Goal: Connect with others: Connect with other users

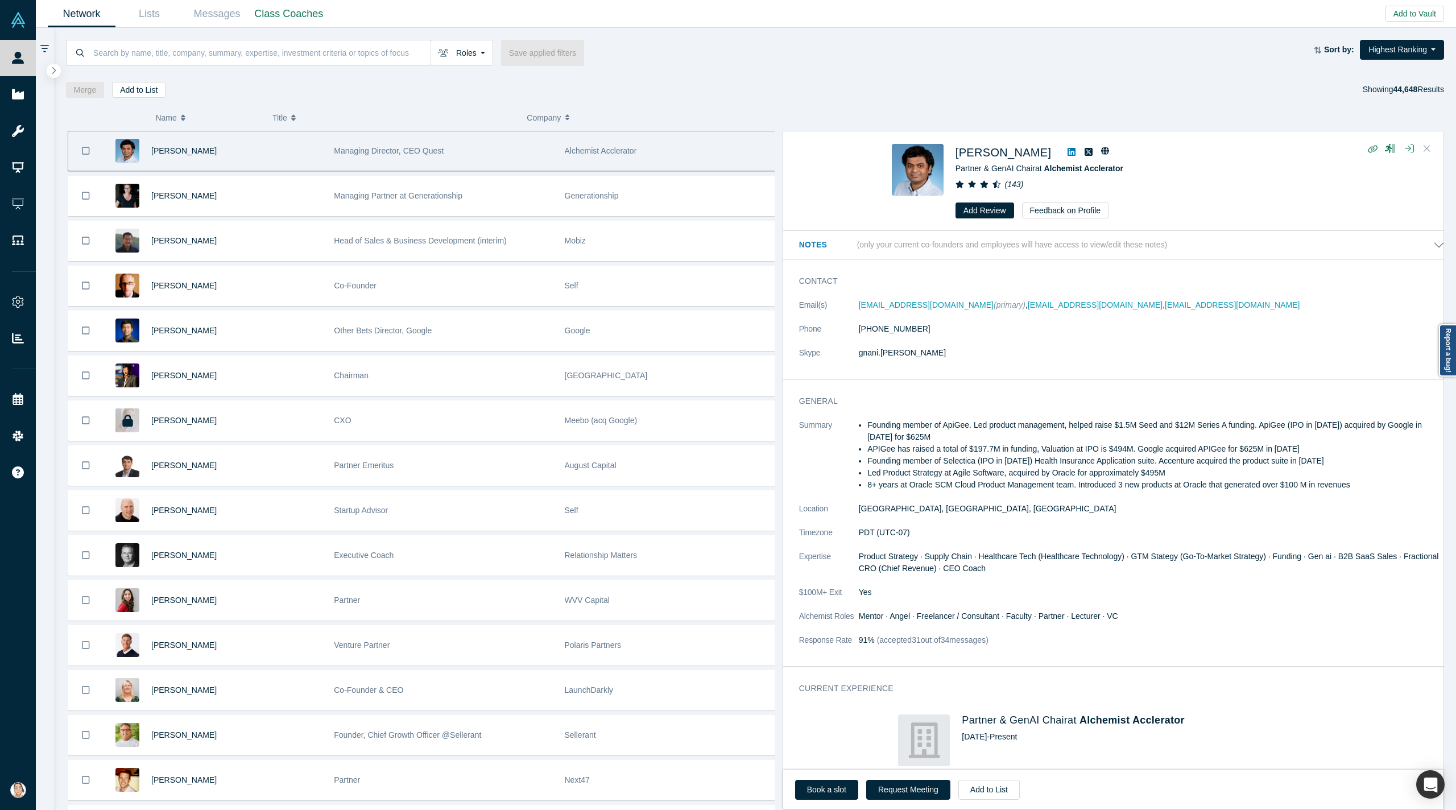
click at [880, 151] on button "Close" at bounding box center [1427, 149] width 17 height 18
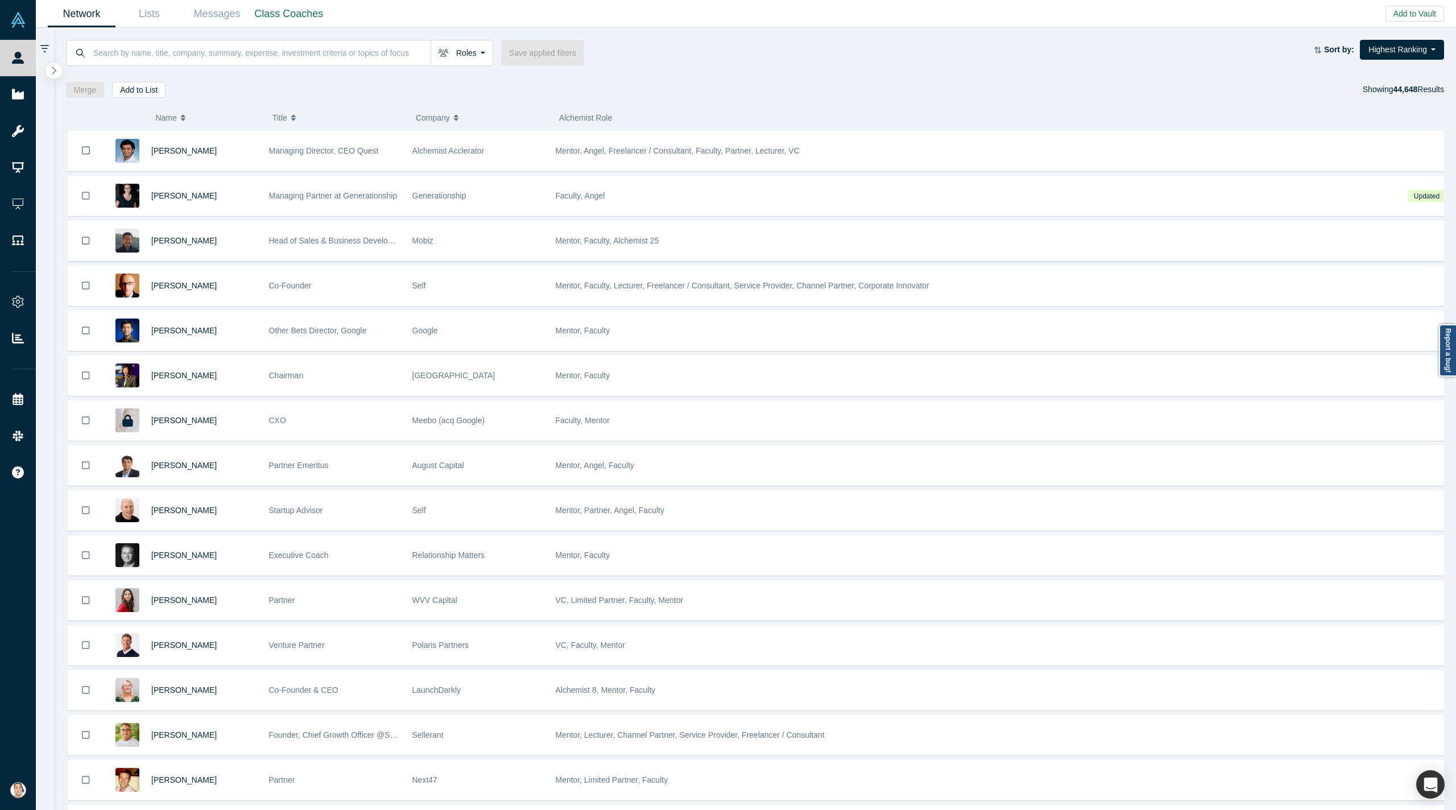
click at [55, 67] on icon "button" at bounding box center [54, 70] width 6 height 9
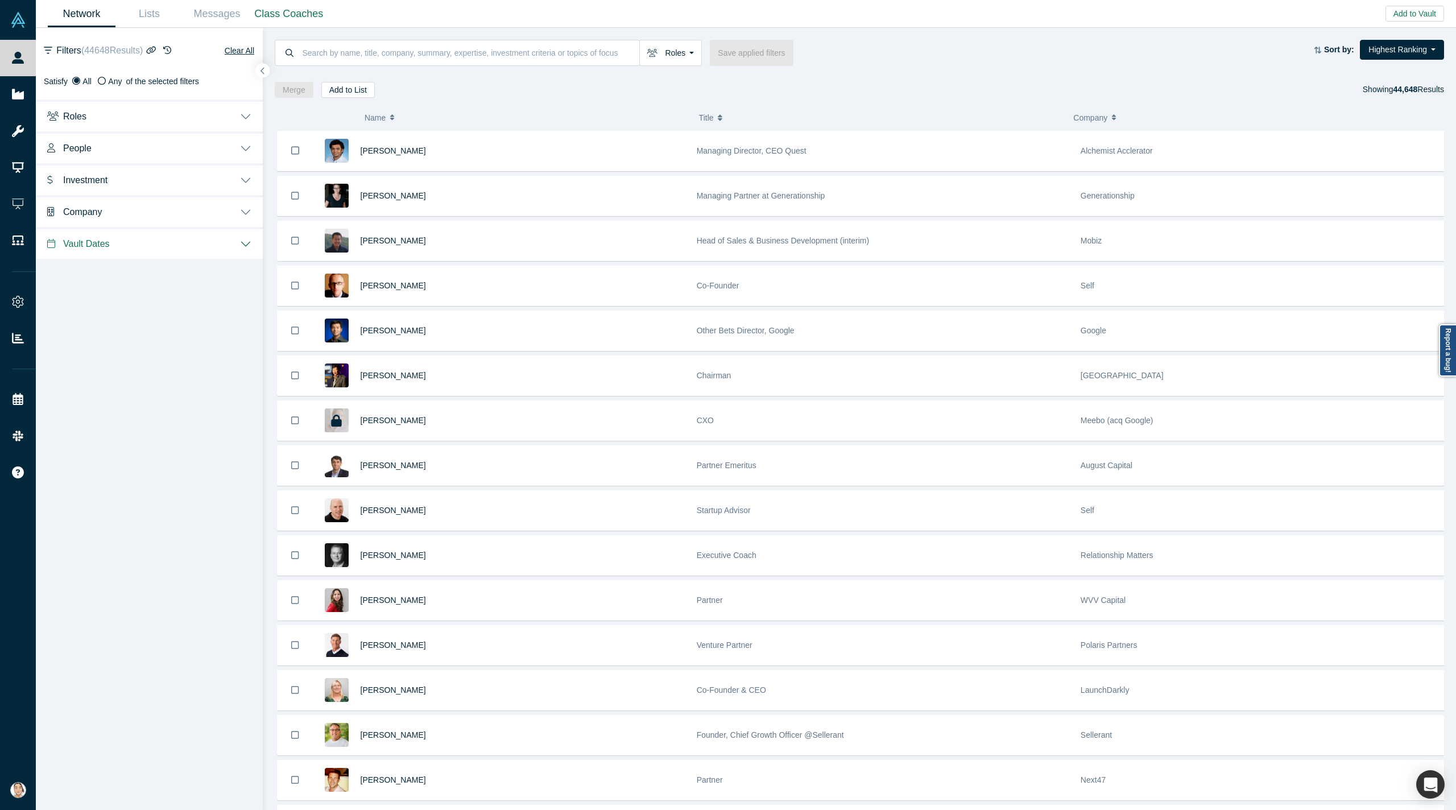
click at [92, 117] on button "Roles" at bounding box center [149, 116] width 227 height 32
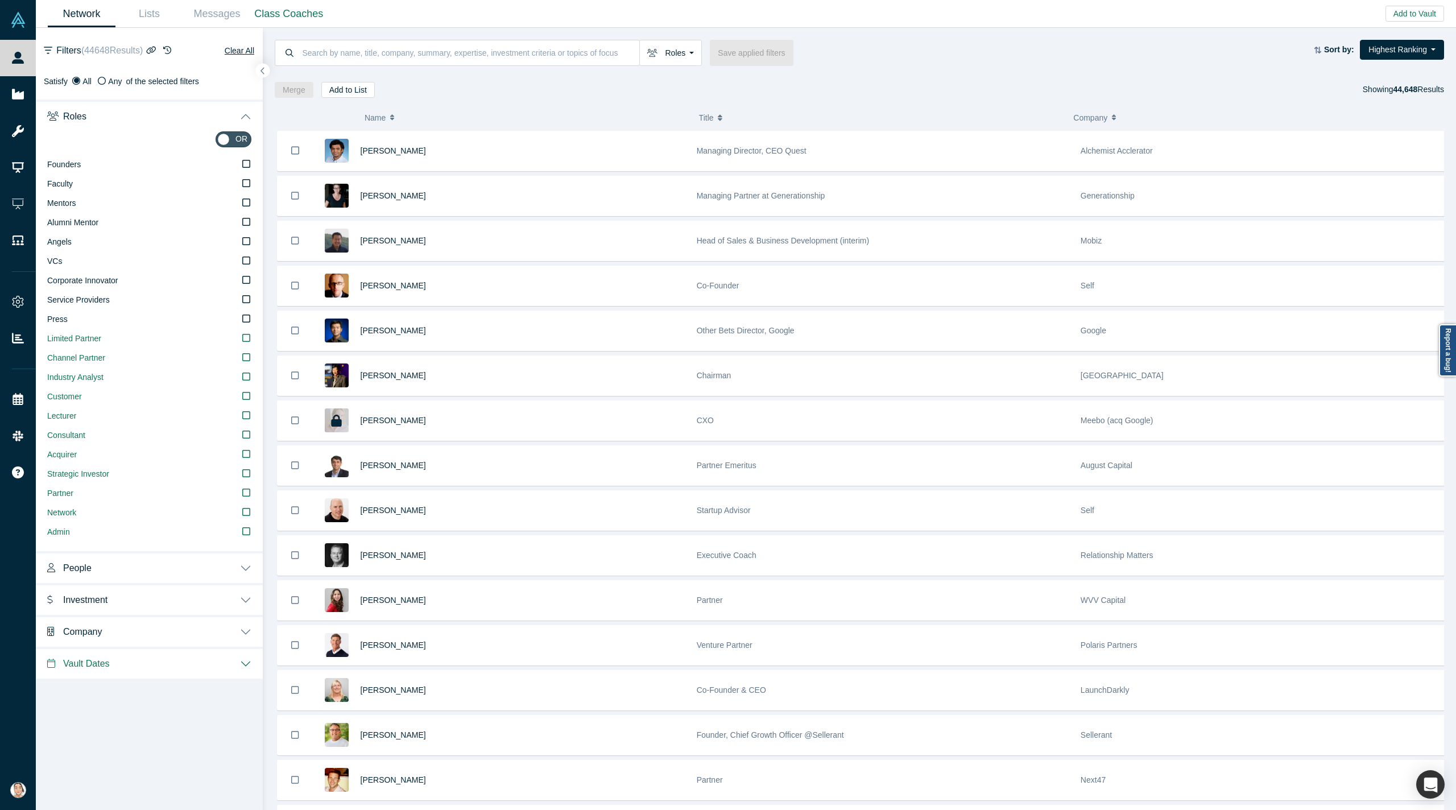
click at [92, 117] on button "Roles" at bounding box center [149, 116] width 227 height 32
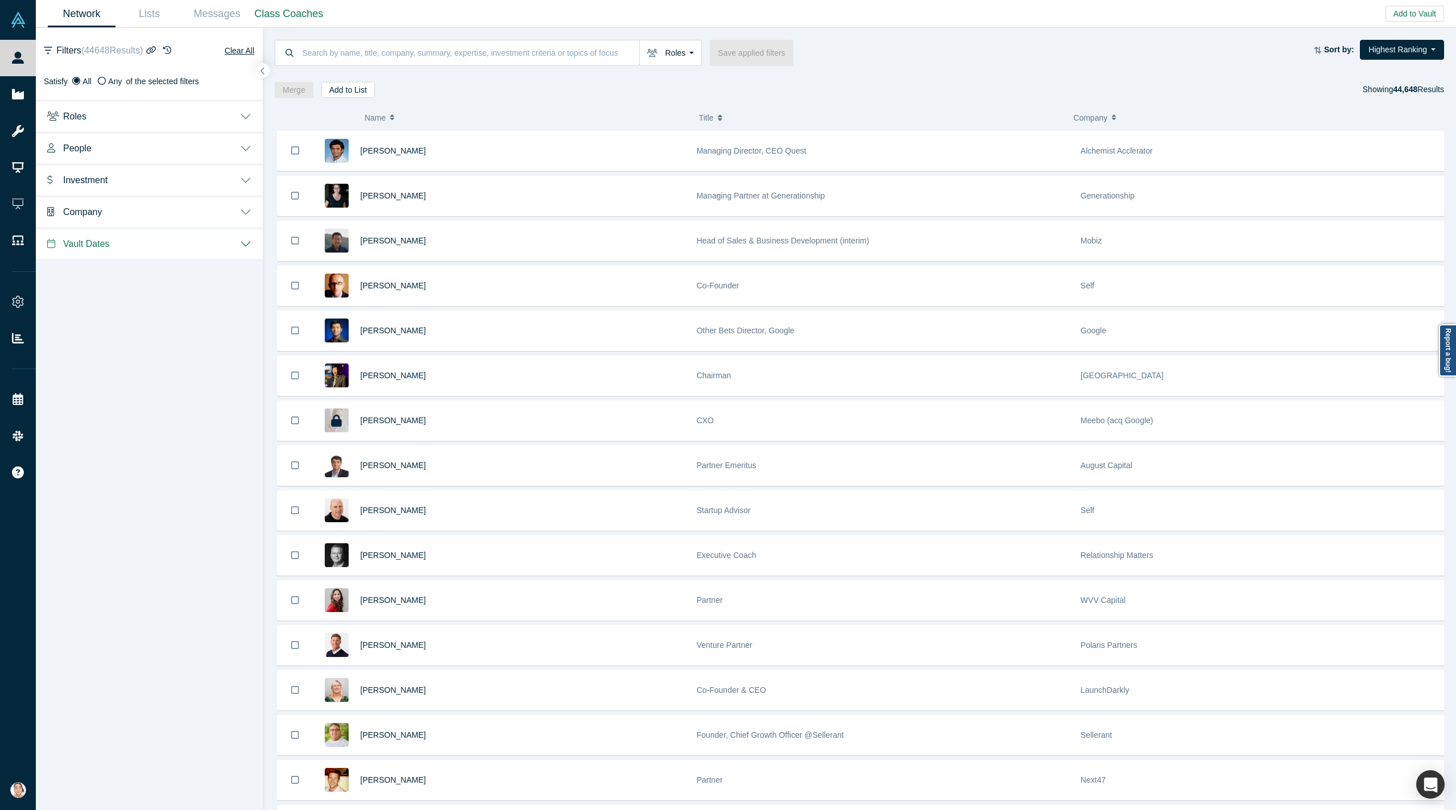
click at [100, 151] on button "People" at bounding box center [149, 147] width 227 height 32
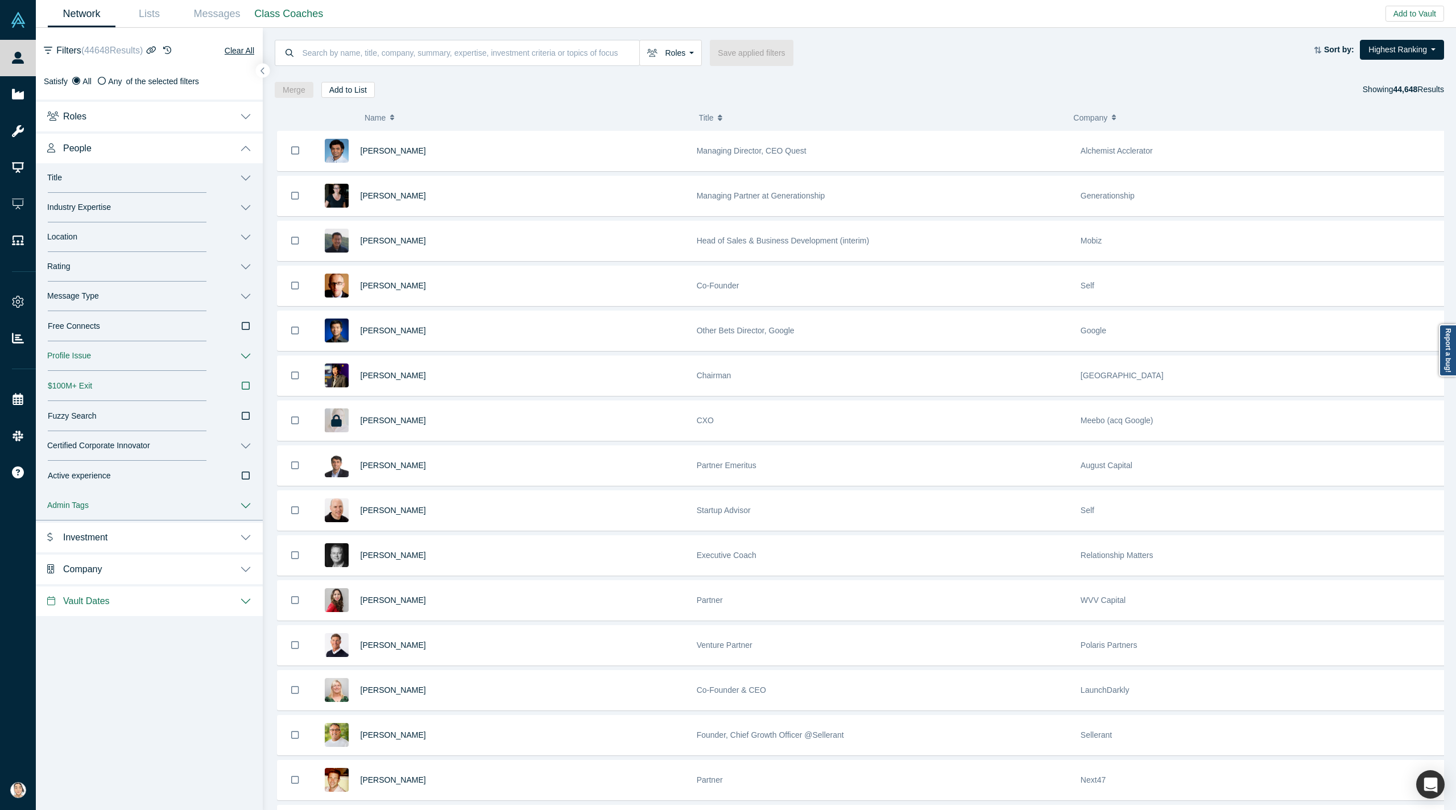
click at [100, 151] on button "People" at bounding box center [149, 147] width 227 height 32
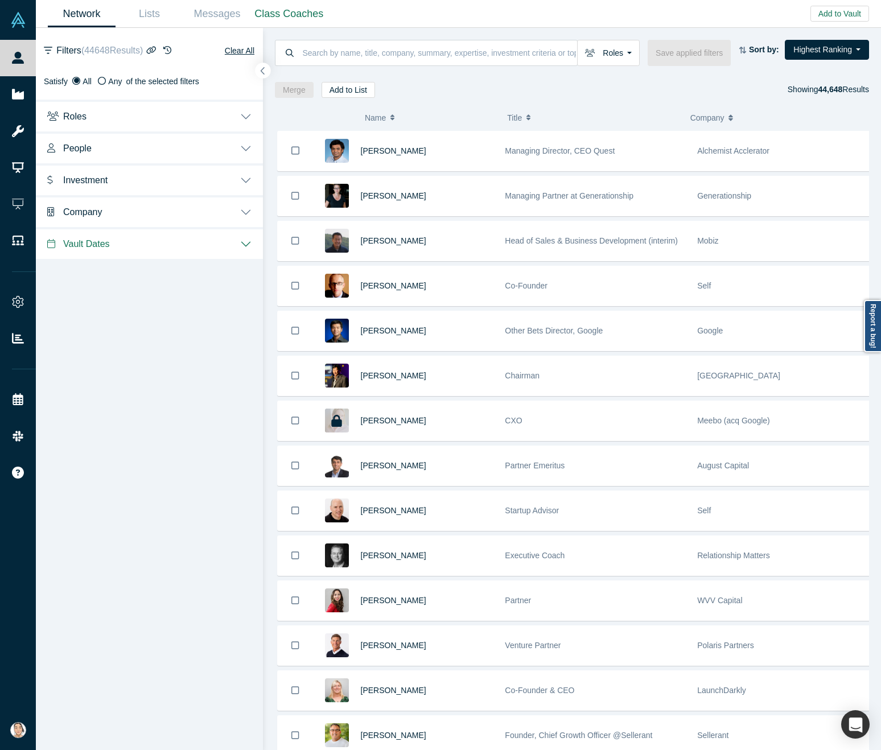
click at [267, 74] on button "button" at bounding box center [262, 70] width 15 height 15
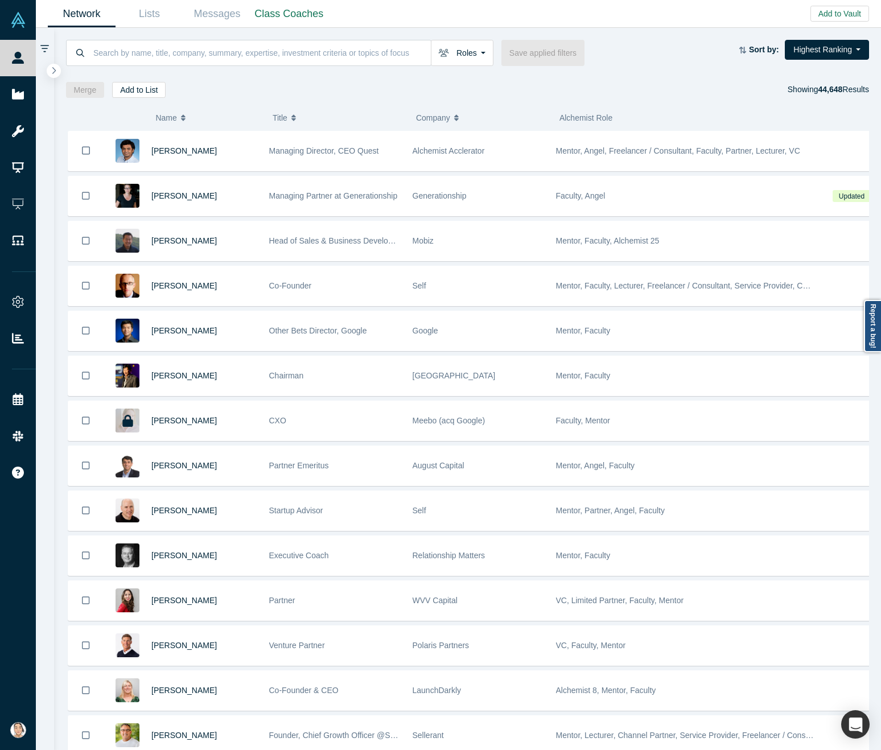
click at [654, 53] on div "Roles Founders Faculty Mentors Alumni Mentor Angels VCs Corporate Innovator Ser…" at bounding box center [402, 53] width 673 height 26
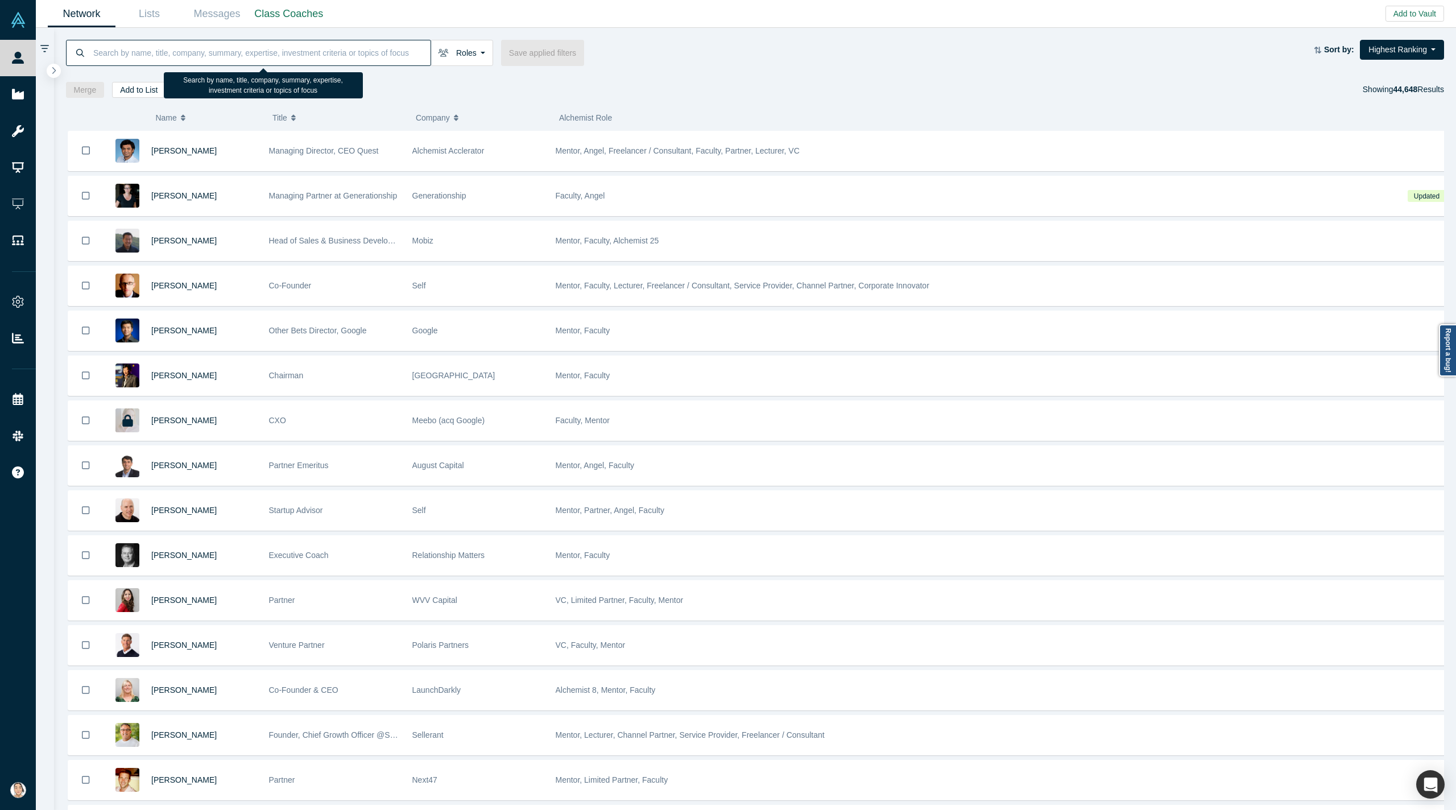
click at [222, 61] on input at bounding box center [261, 52] width 338 height 27
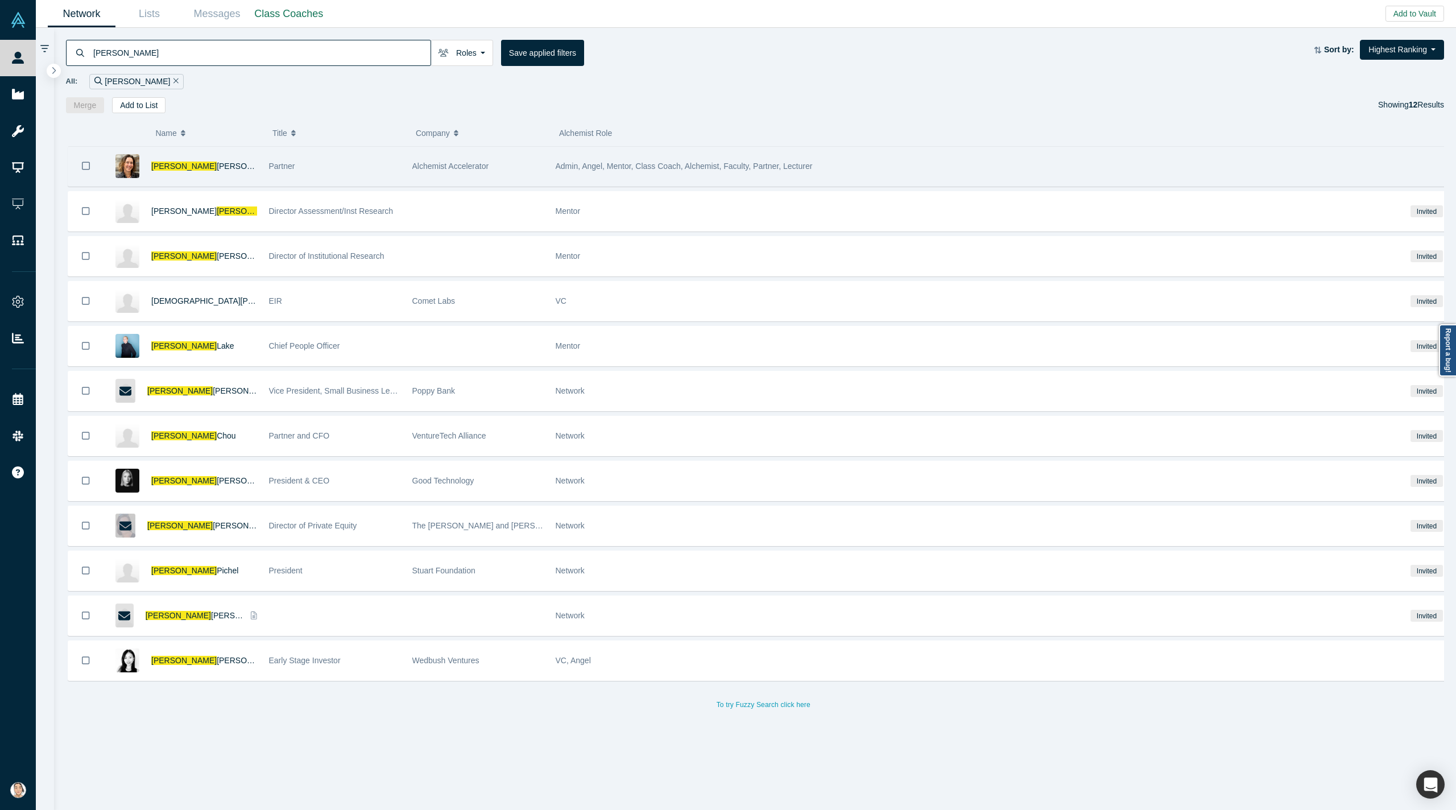
type input "Christy"
click at [235, 167] on div "Christy Canida" at bounding box center [204, 166] width 106 height 39
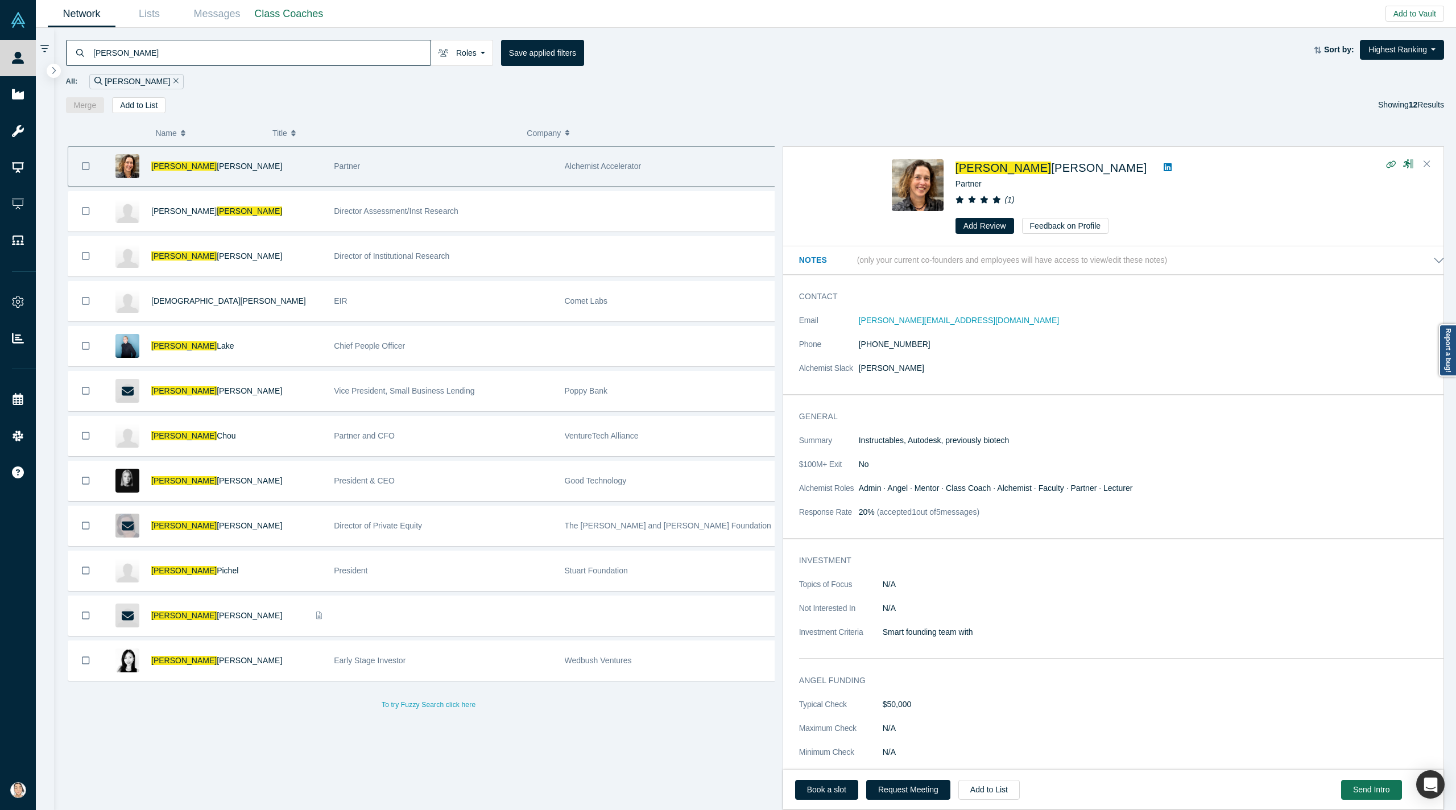
click at [174, 83] on icon "Remove Filter" at bounding box center [176, 81] width 5 height 8
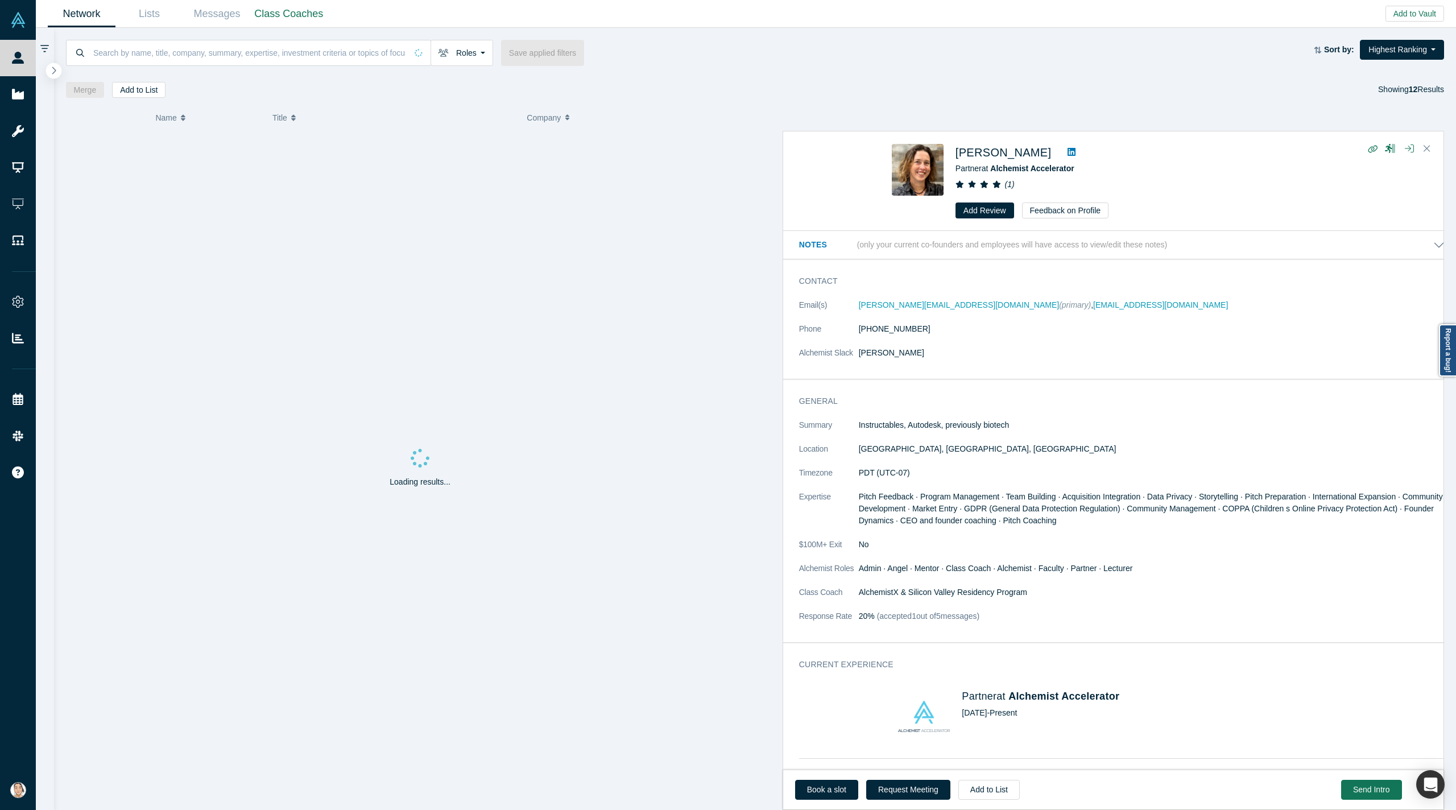
click at [53, 69] on icon "button" at bounding box center [54, 70] width 4 height 7
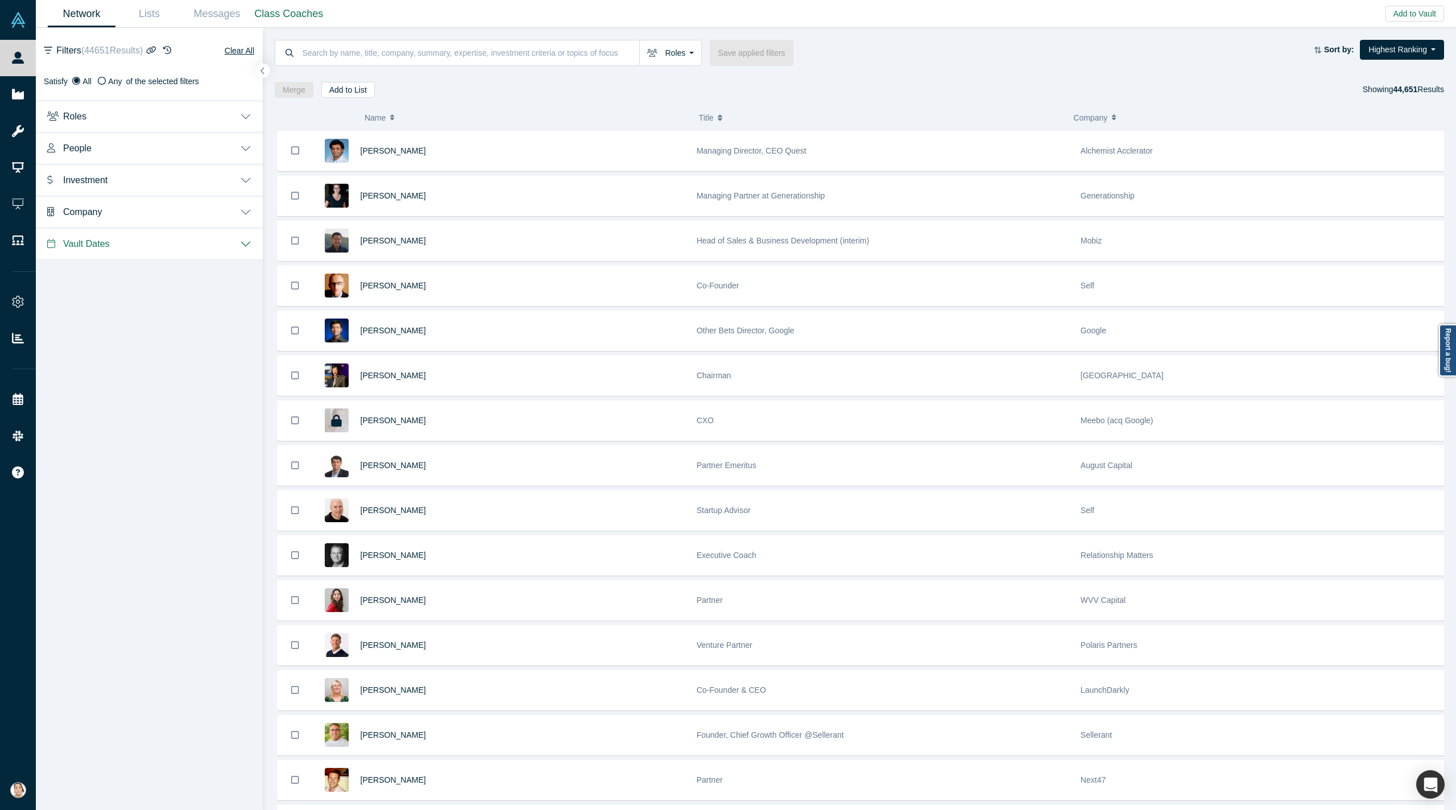
click at [168, 119] on button "Roles" at bounding box center [149, 116] width 227 height 32
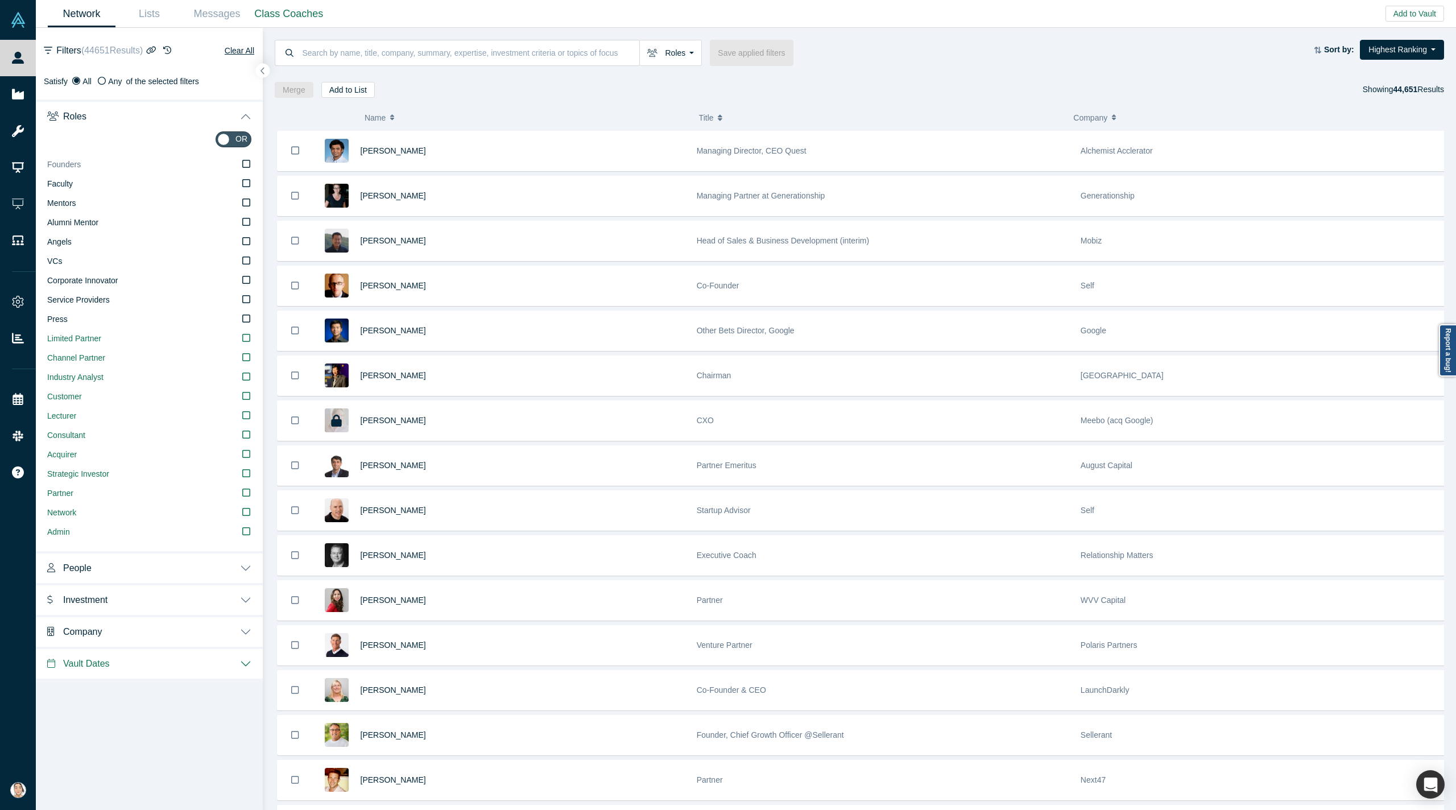
click at [247, 164] on icon at bounding box center [246, 163] width 8 height 9
click at [0, 0] on input "Founders" at bounding box center [0, 0] width 0 height 0
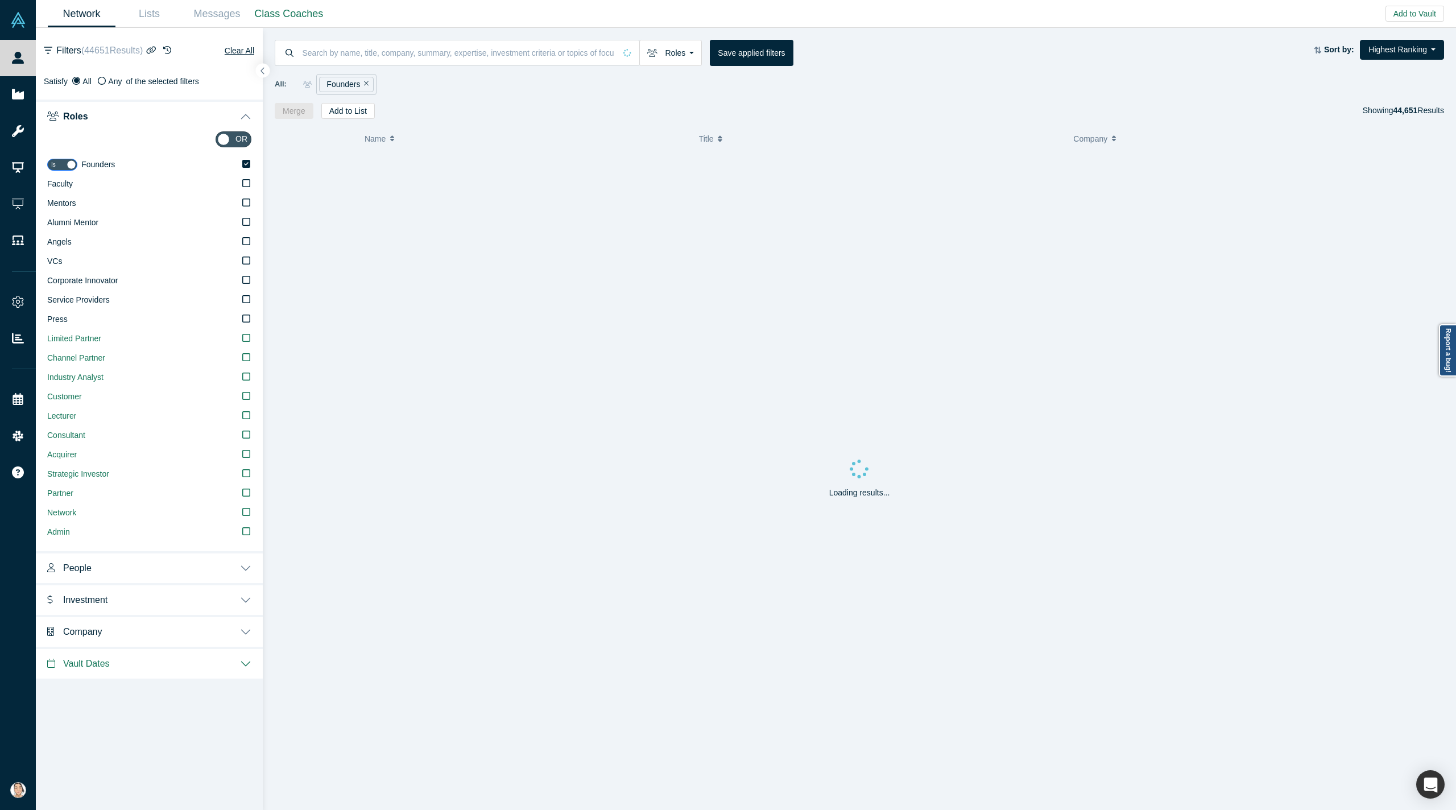
click at [246, 118] on button "Roles" at bounding box center [149, 116] width 227 height 32
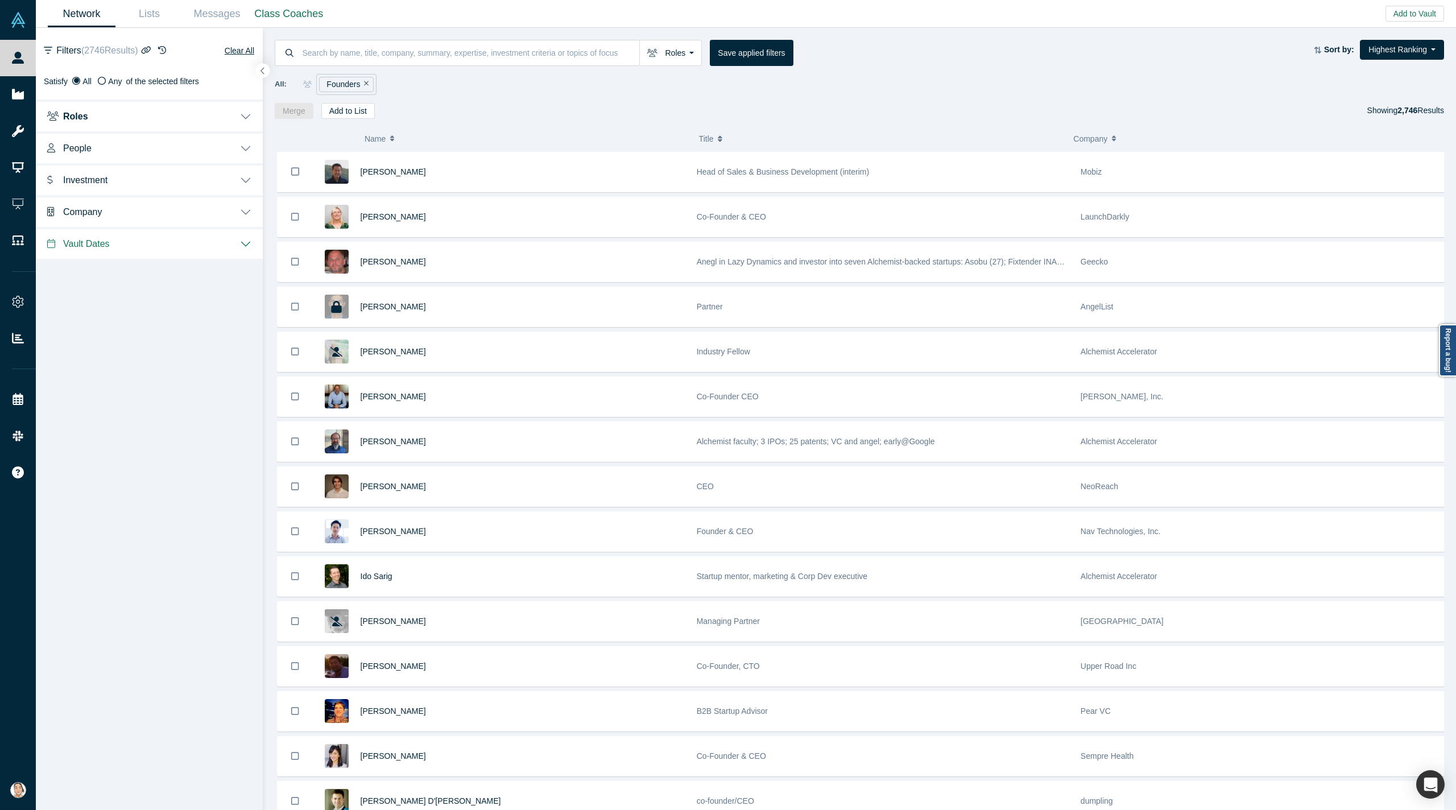
click at [195, 144] on button "People" at bounding box center [149, 147] width 227 height 32
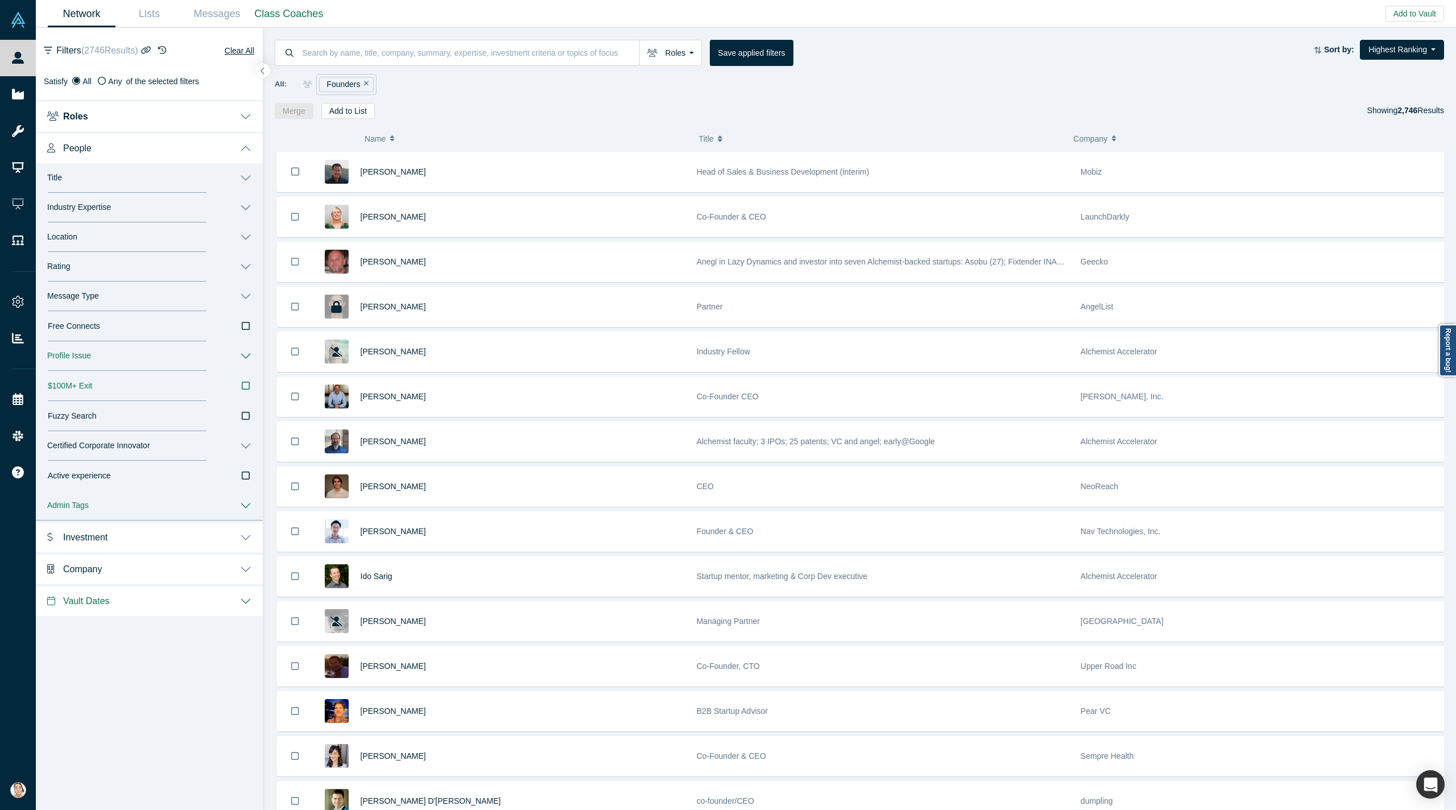
click at [230, 208] on button "Industry Expertise" at bounding box center [149, 208] width 227 height 30
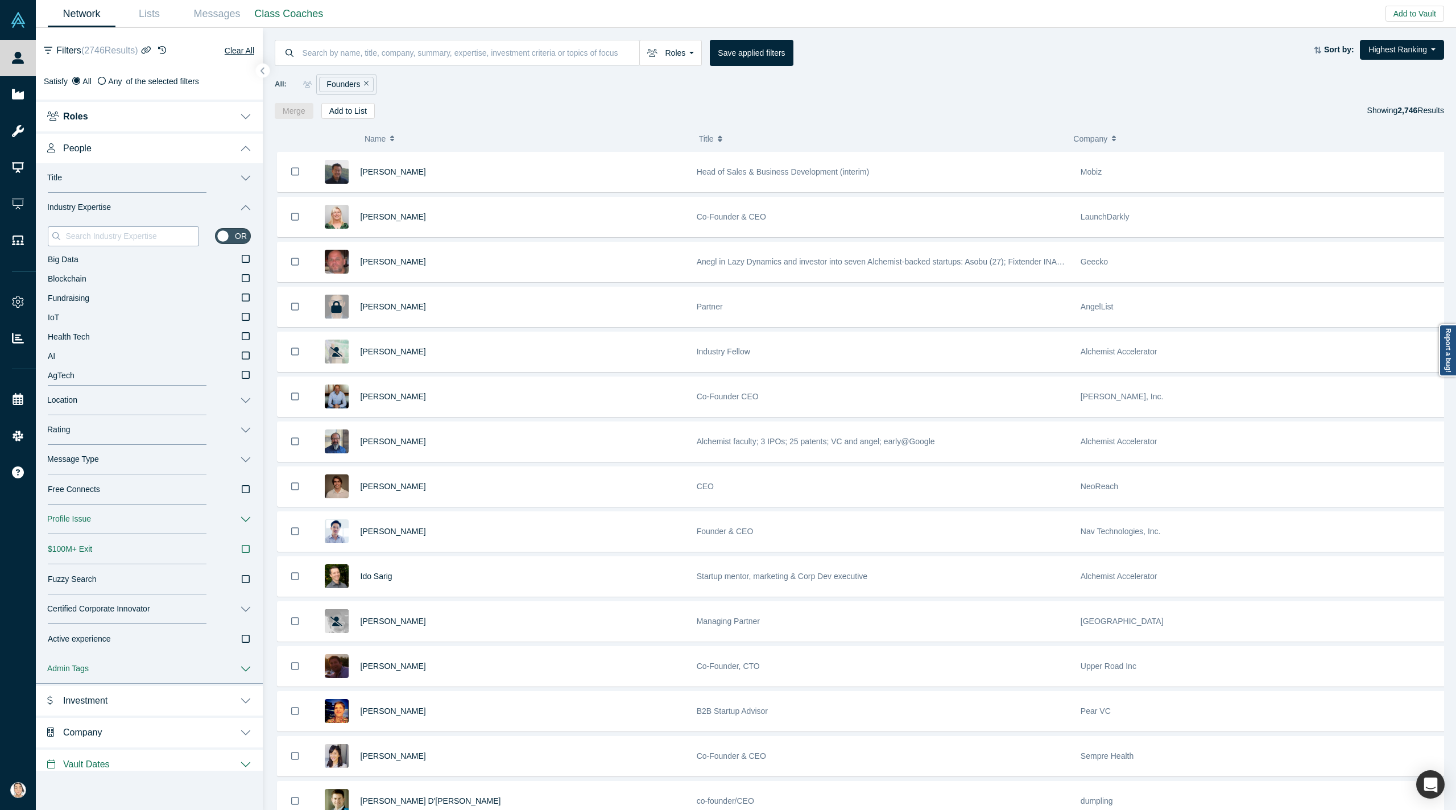
click at [151, 236] on input at bounding box center [131, 236] width 134 height 15
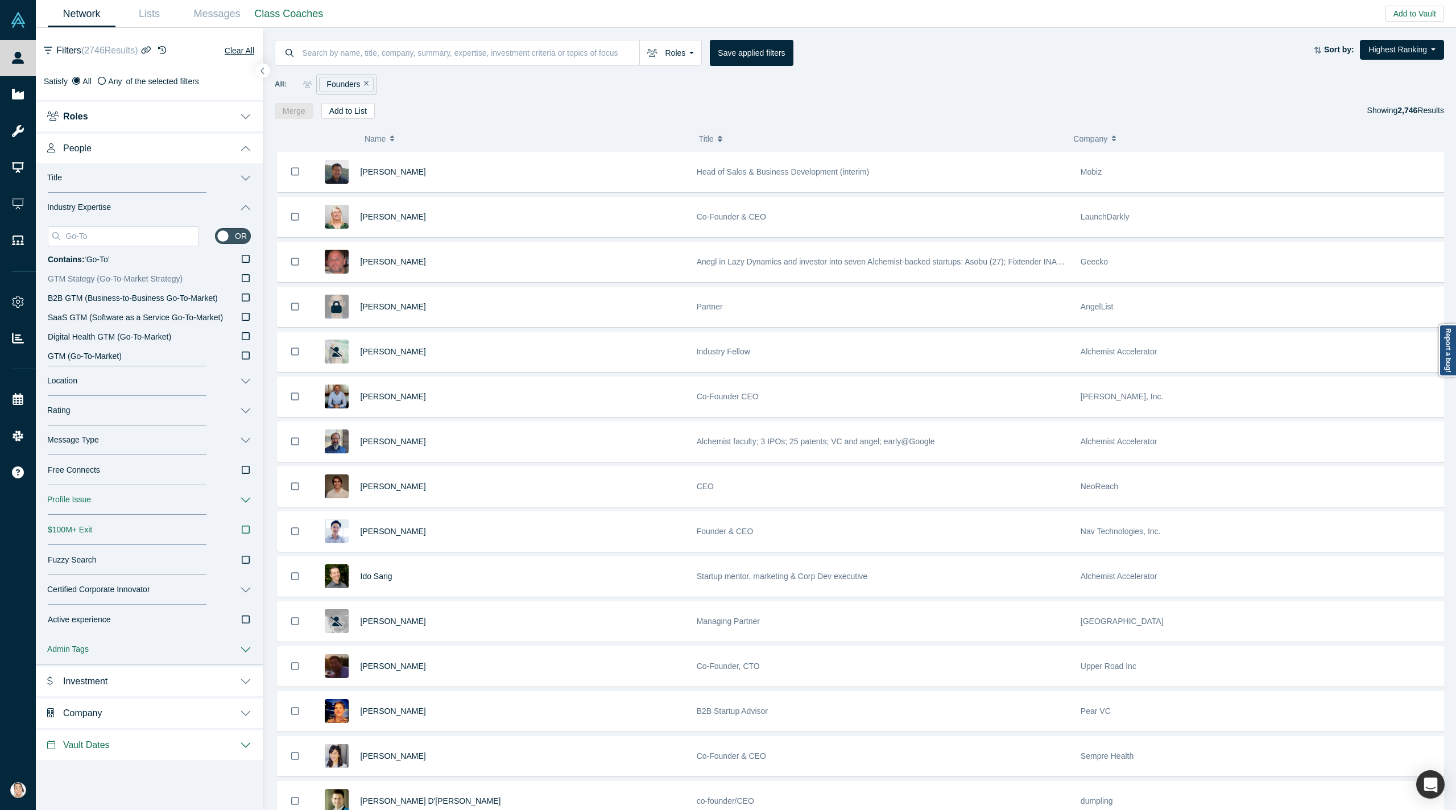
type input "Go-To"
click at [243, 278] on icon at bounding box center [246, 278] width 8 height 9
click at [0, 0] on input "GTM Stategy (Go-To-Market Strategy)" at bounding box center [0, 0] width 0 height 0
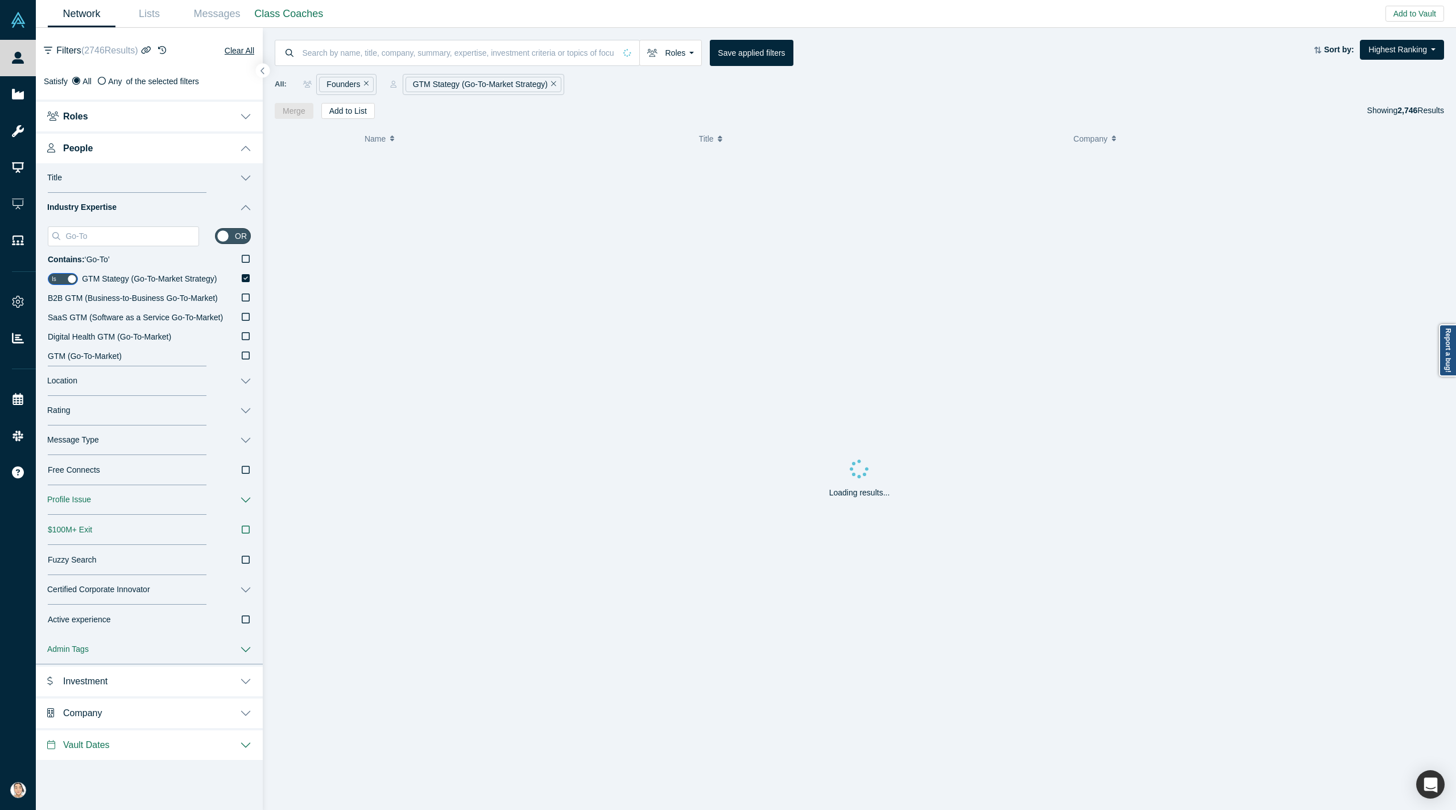
click at [249, 209] on button "Industry Expertise" at bounding box center [149, 208] width 227 height 30
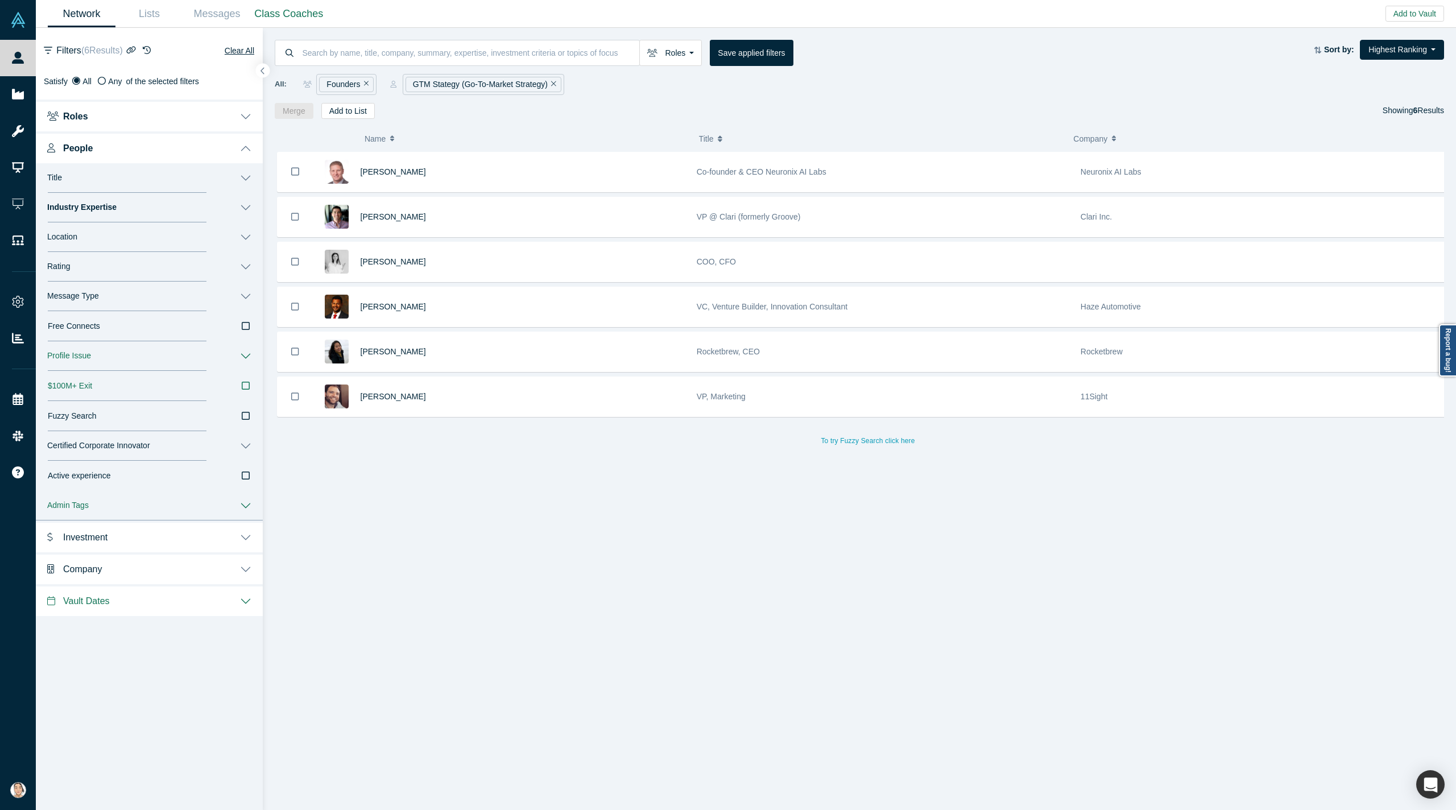
click at [241, 235] on button "Location" at bounding box center [149, 237] width 227 height 30
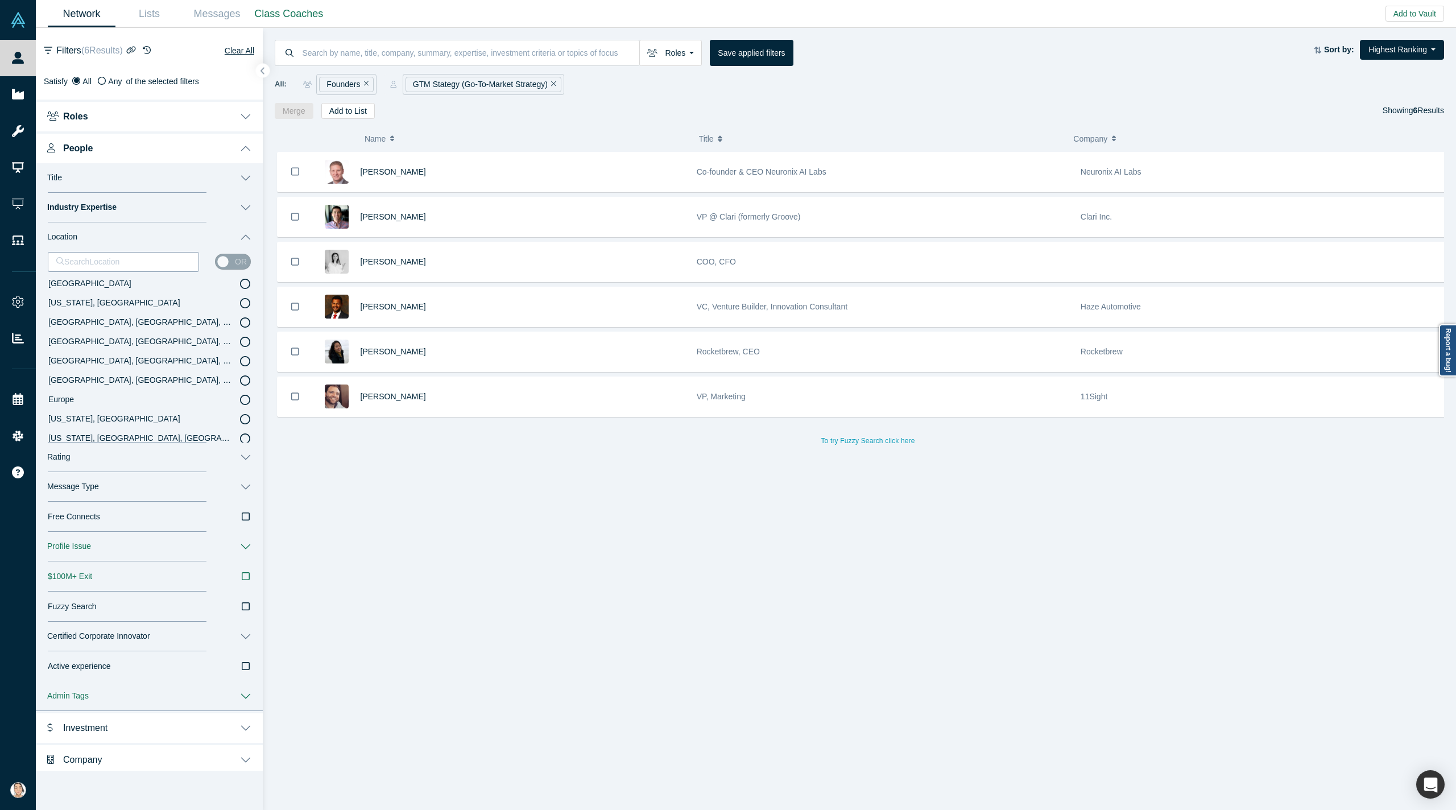
click at [149, 255] on div at bounding box center [123, 262] width 134 height 14
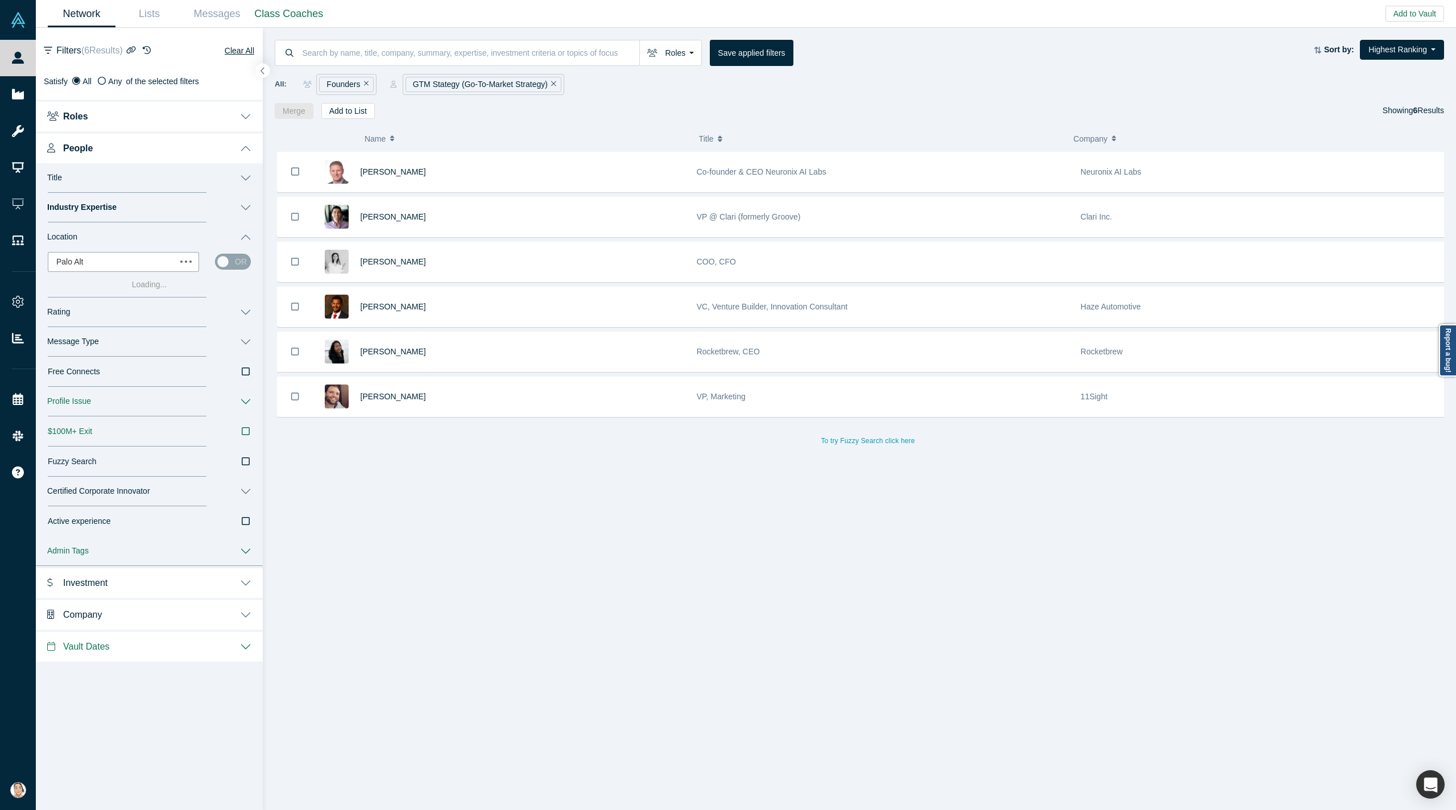
type input "Palo Alto"
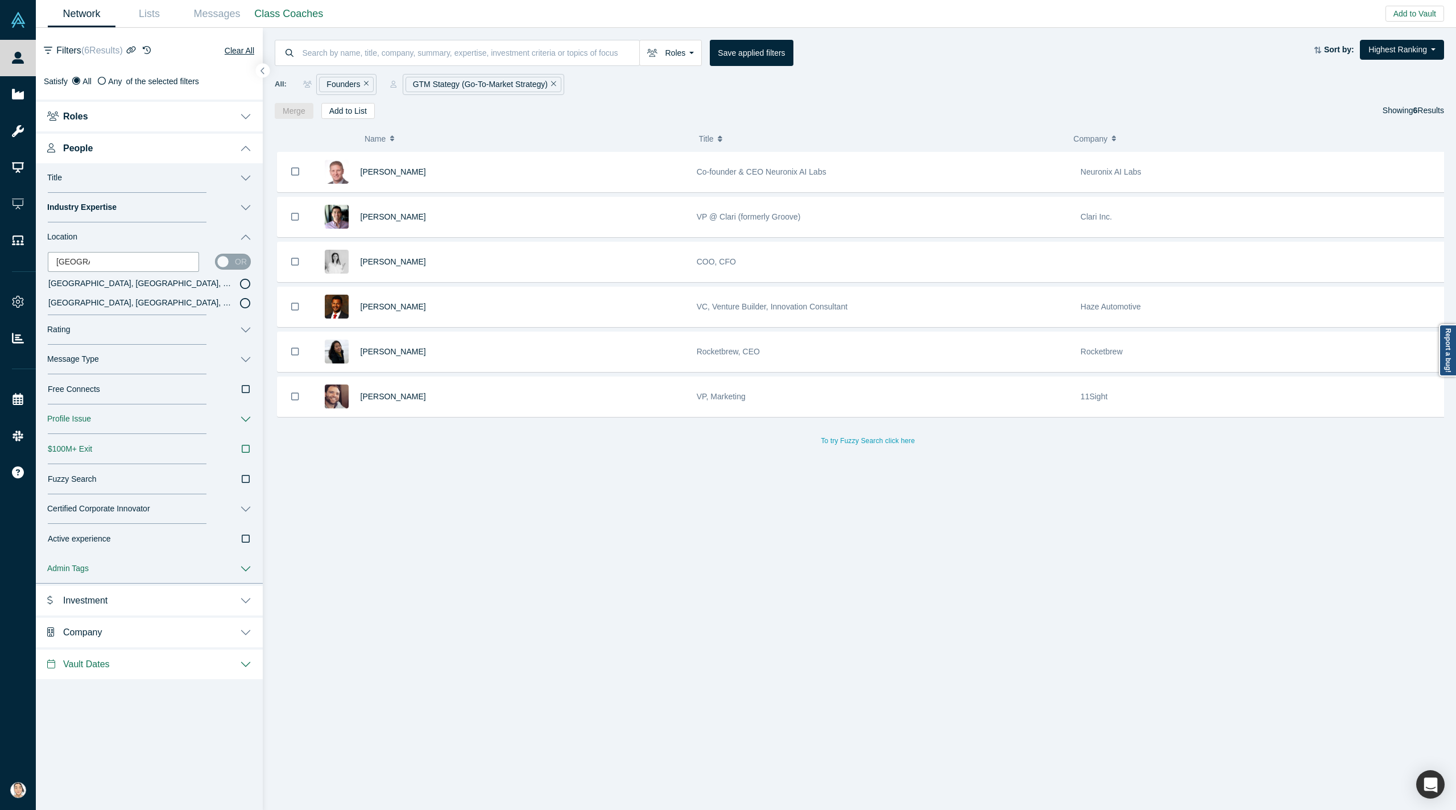
click at [247, 286] on icon at bounding box center [245, 284] width 10 height 10
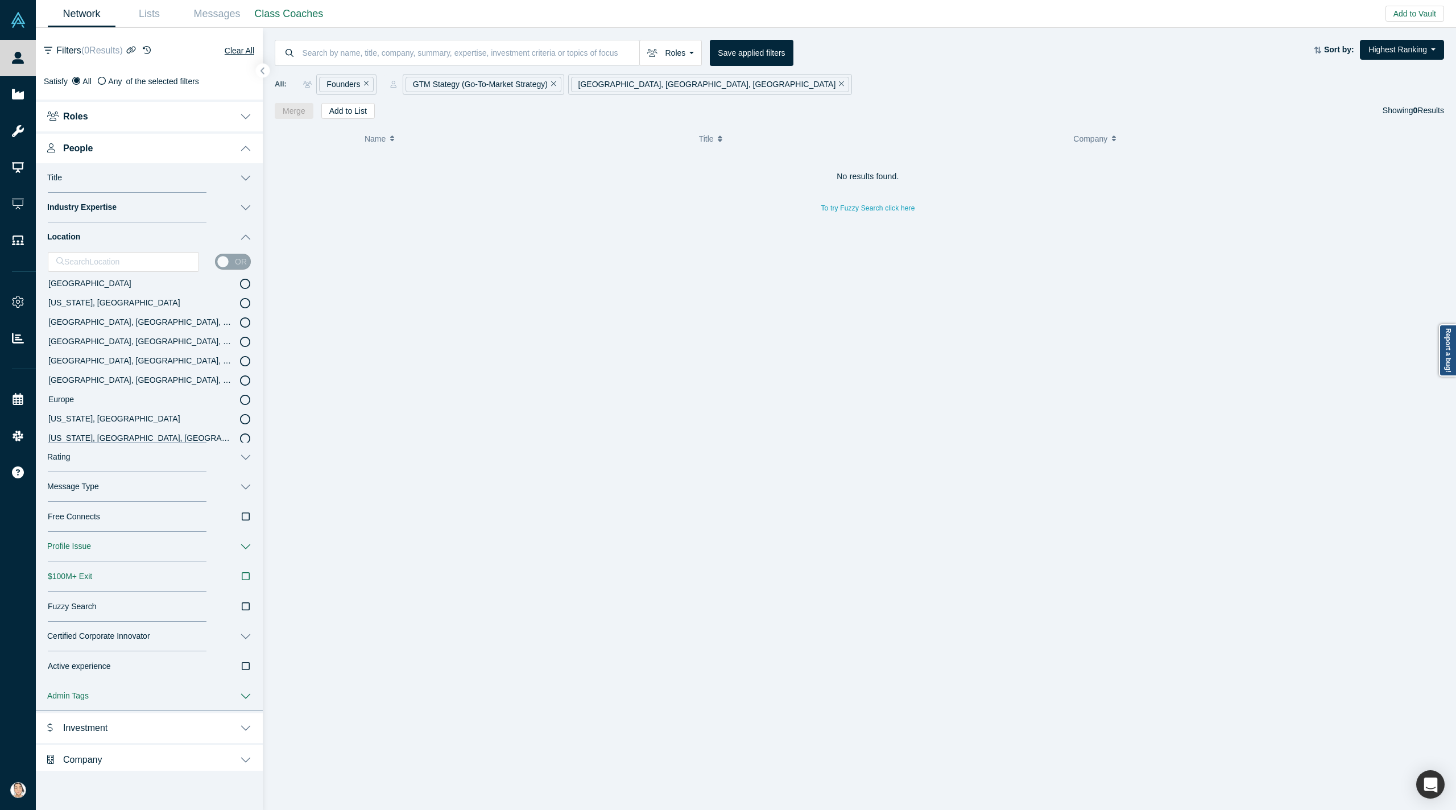
click at [836, 83] on button "Remove Filter" at bounding box center [840, 84] width 9 height 13
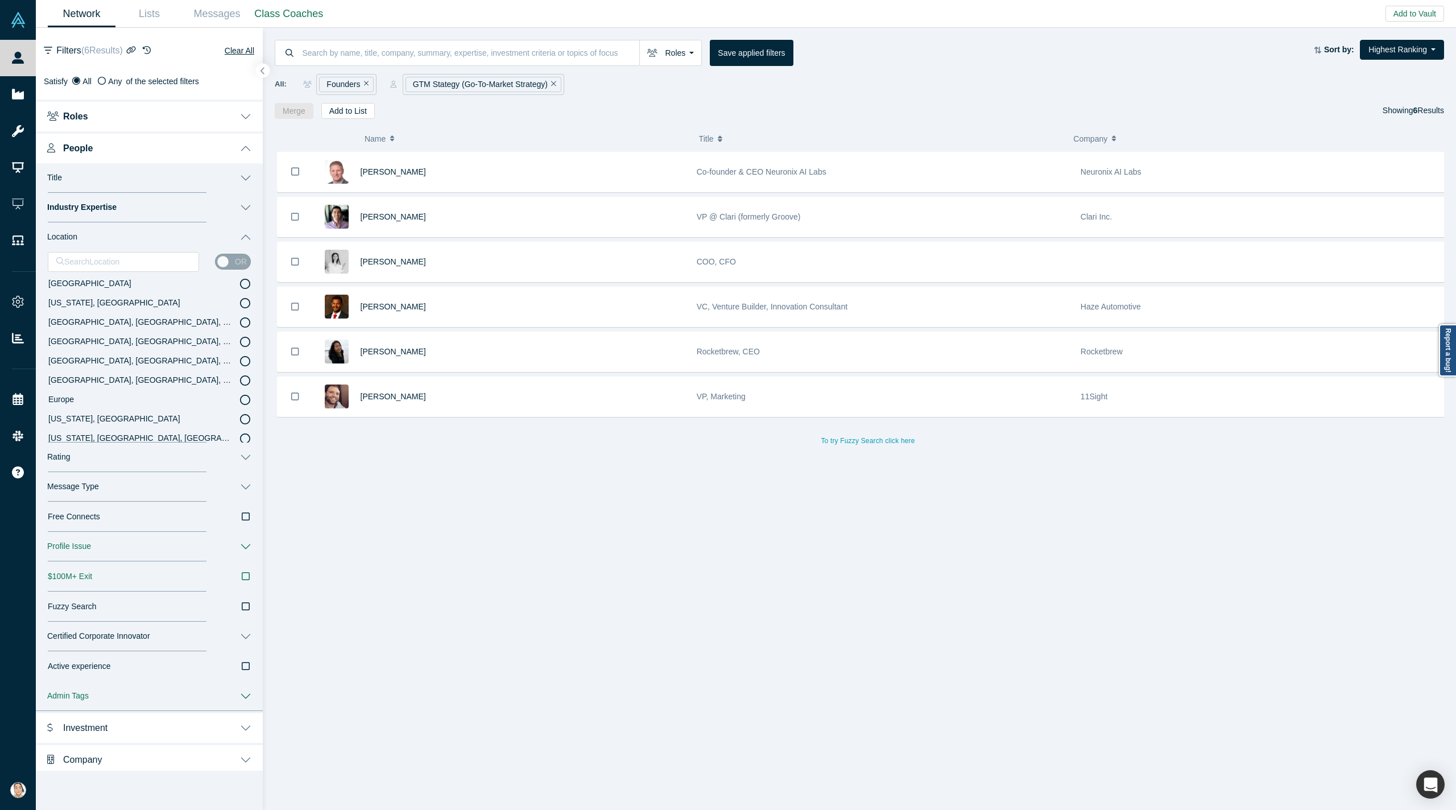
click at [230, 238] on button "Location" at bounding box center [149, 237] width 227 height 30
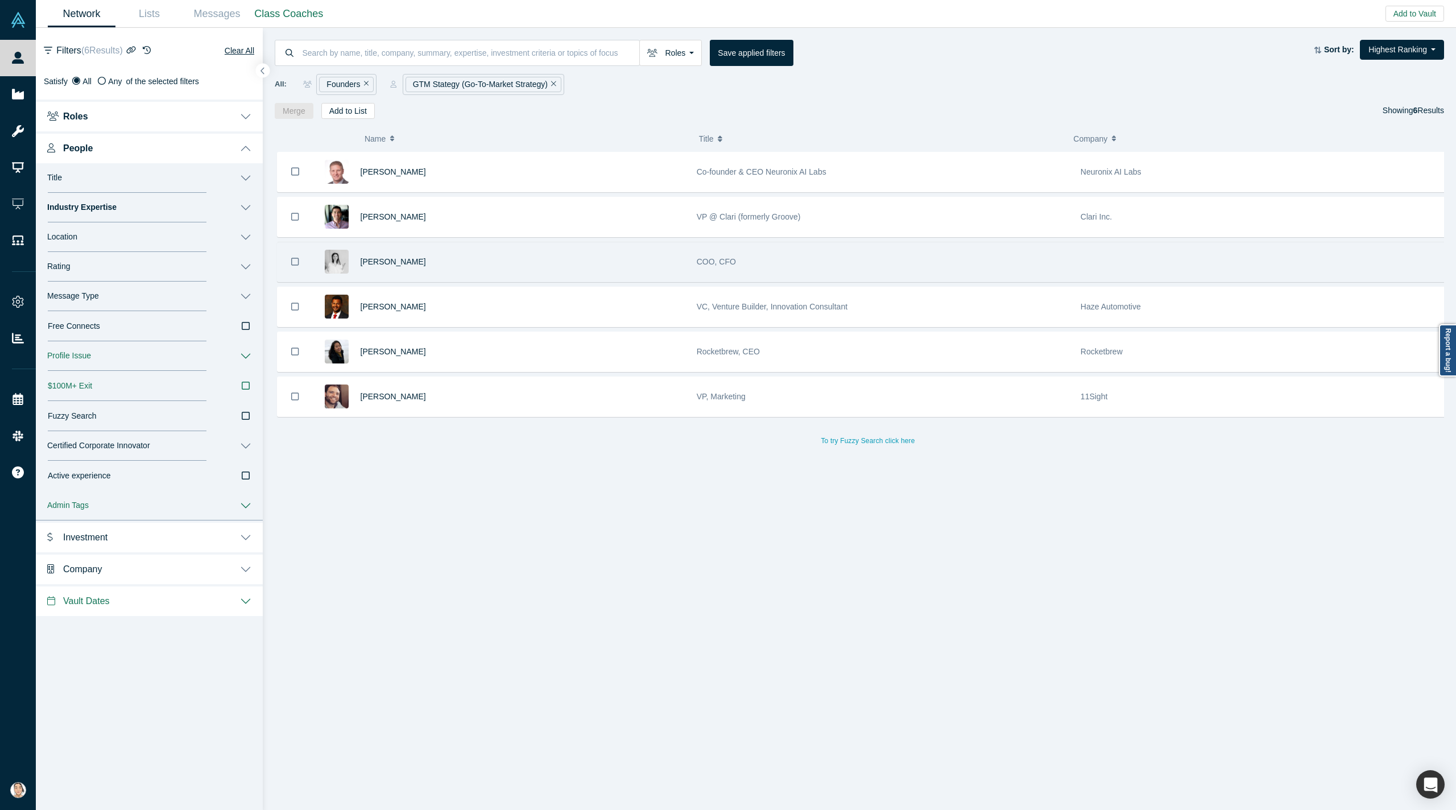
click at [295, 263] on icon "Bookmark" at bounding box center [295, 262] width 8 height 11
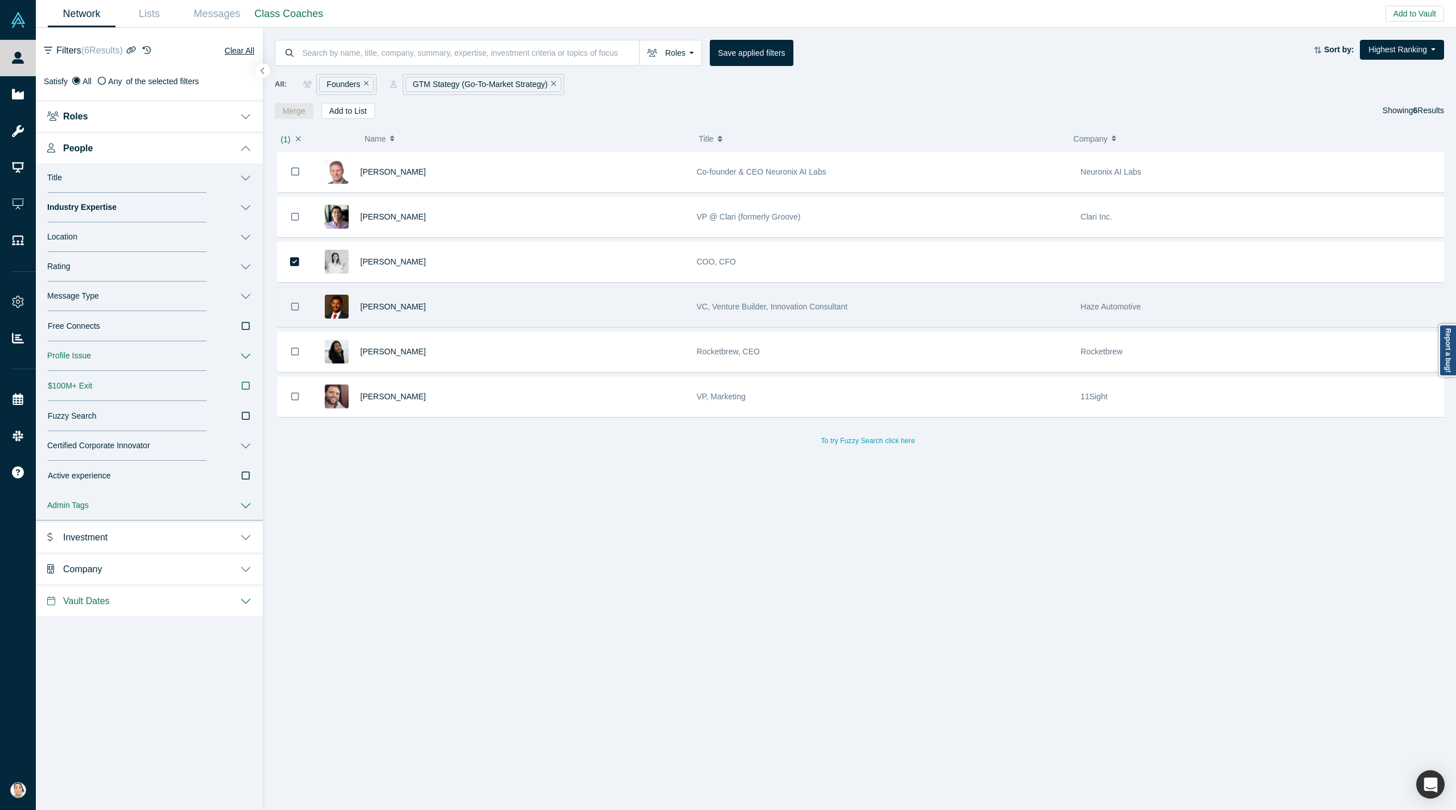
click at [296, 303] on icon "Bookmark" at bounding box center [295, 307] width 8 height 8
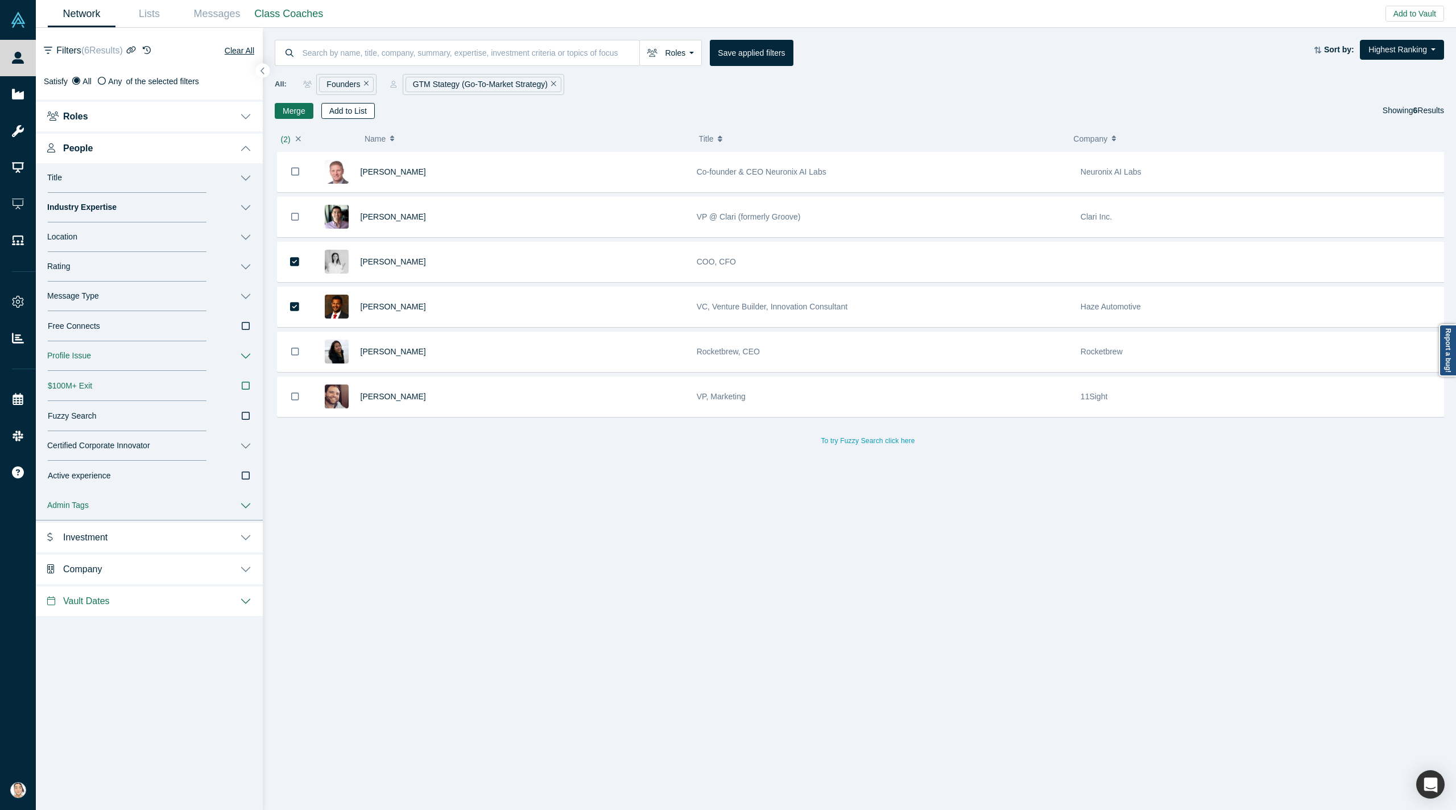
click at [350, 111] on button "Add to List" at bounding box center [347, 111] width 53 height 16
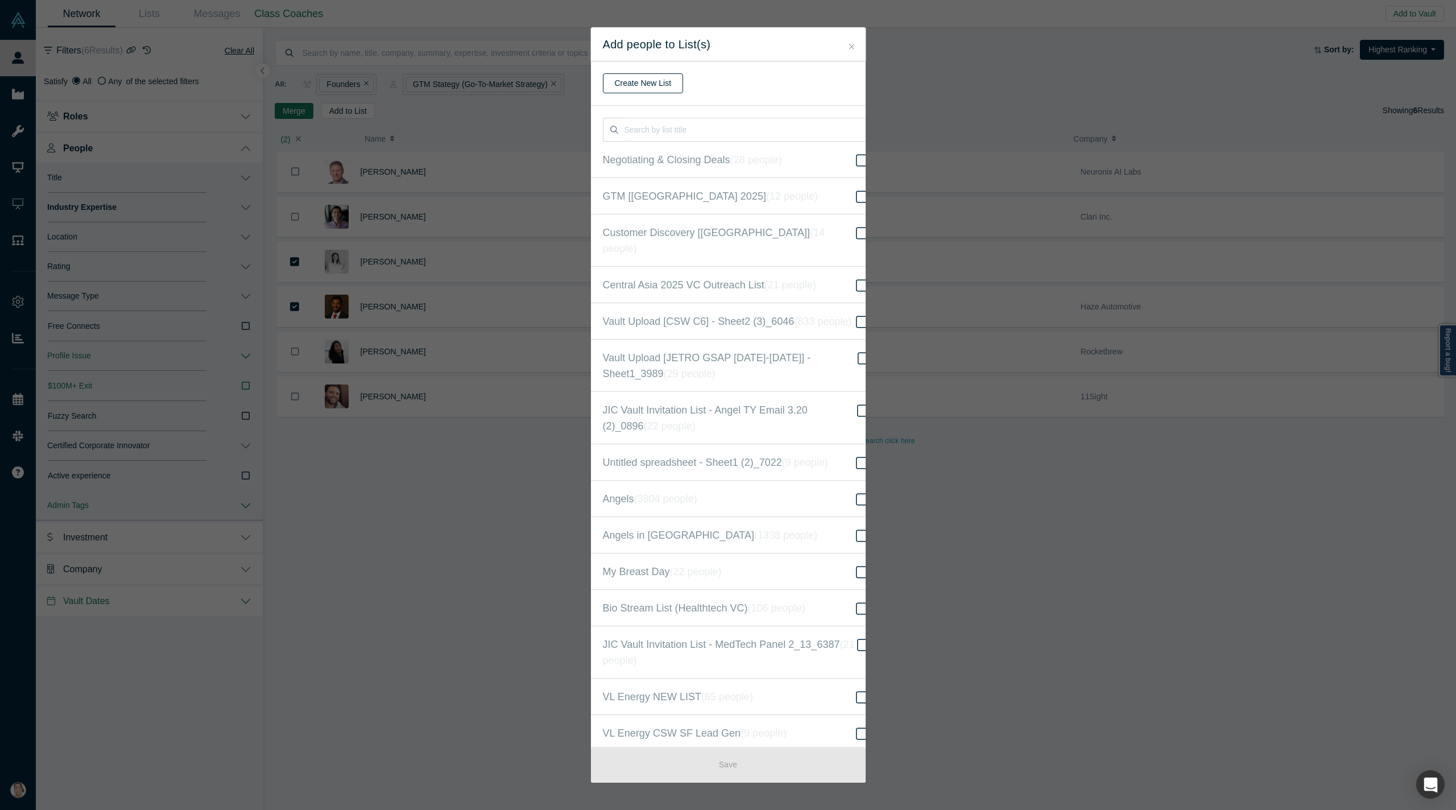
click at [630, 85] on button "Create New List" at bounding box center [643, 83] width 81 height 20
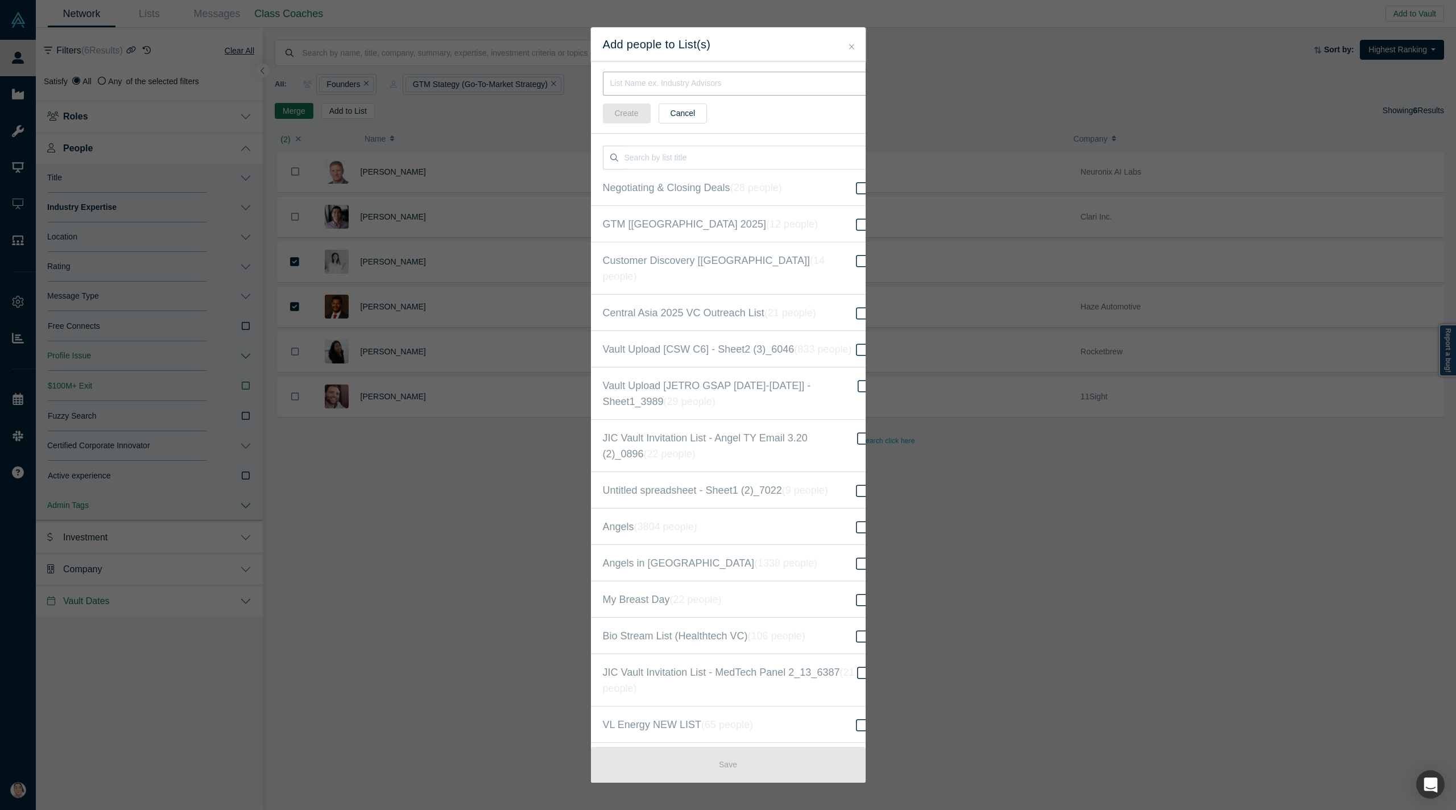
click at [640, 82] on input "text" at bounding box center [737, 84] width 268 height 24
type input "Central Asia GTM Contacts"
click at [625, 104] on button "Create" at bounding box center [627, 114] width 48 height 20
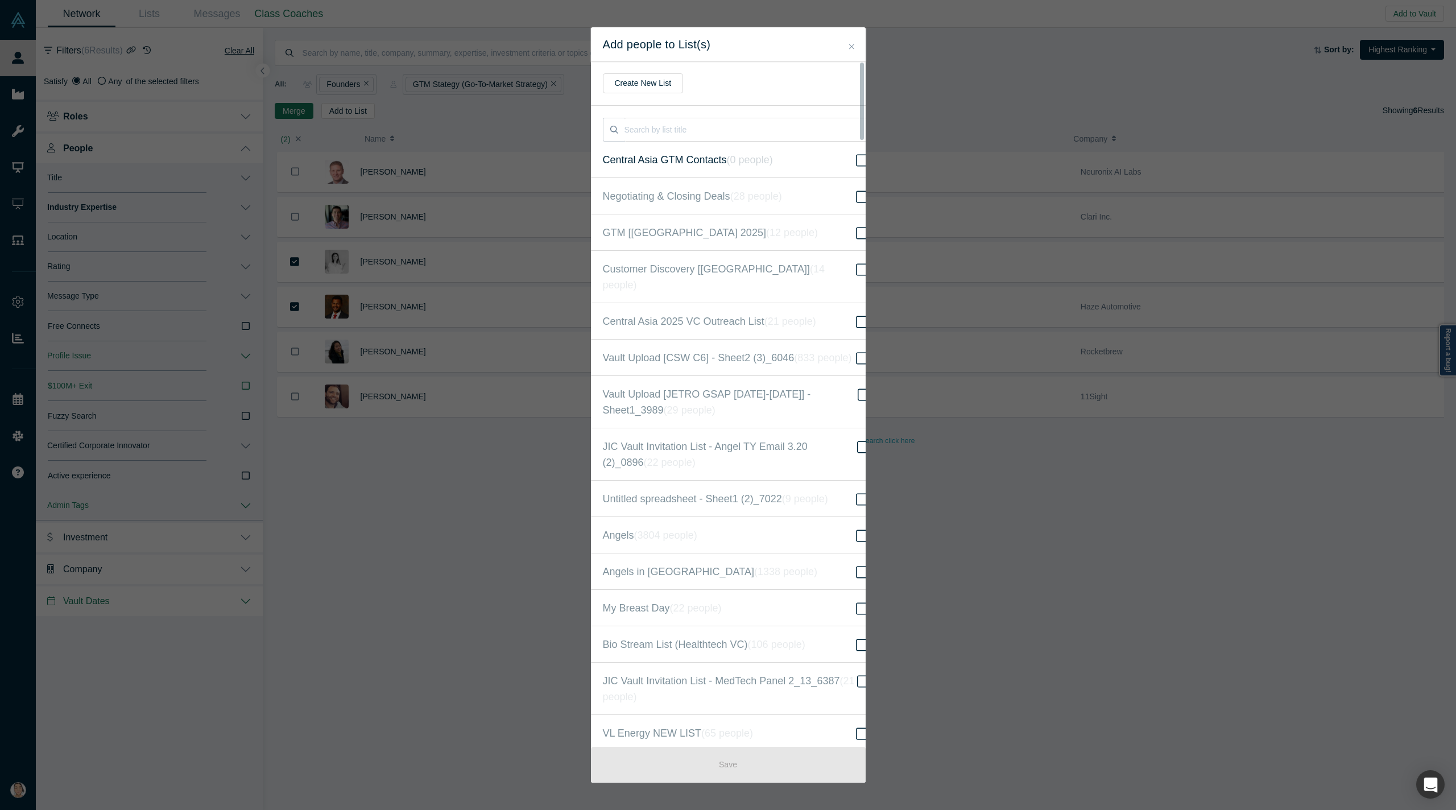
click at [856, 154] on icon at bounding box center [862, 161] width 12 height 14
click at [0, 0] on input "Central Asia GTM Contacts ( 0 people )" at bounding box center [0, 0] width 0 height 0
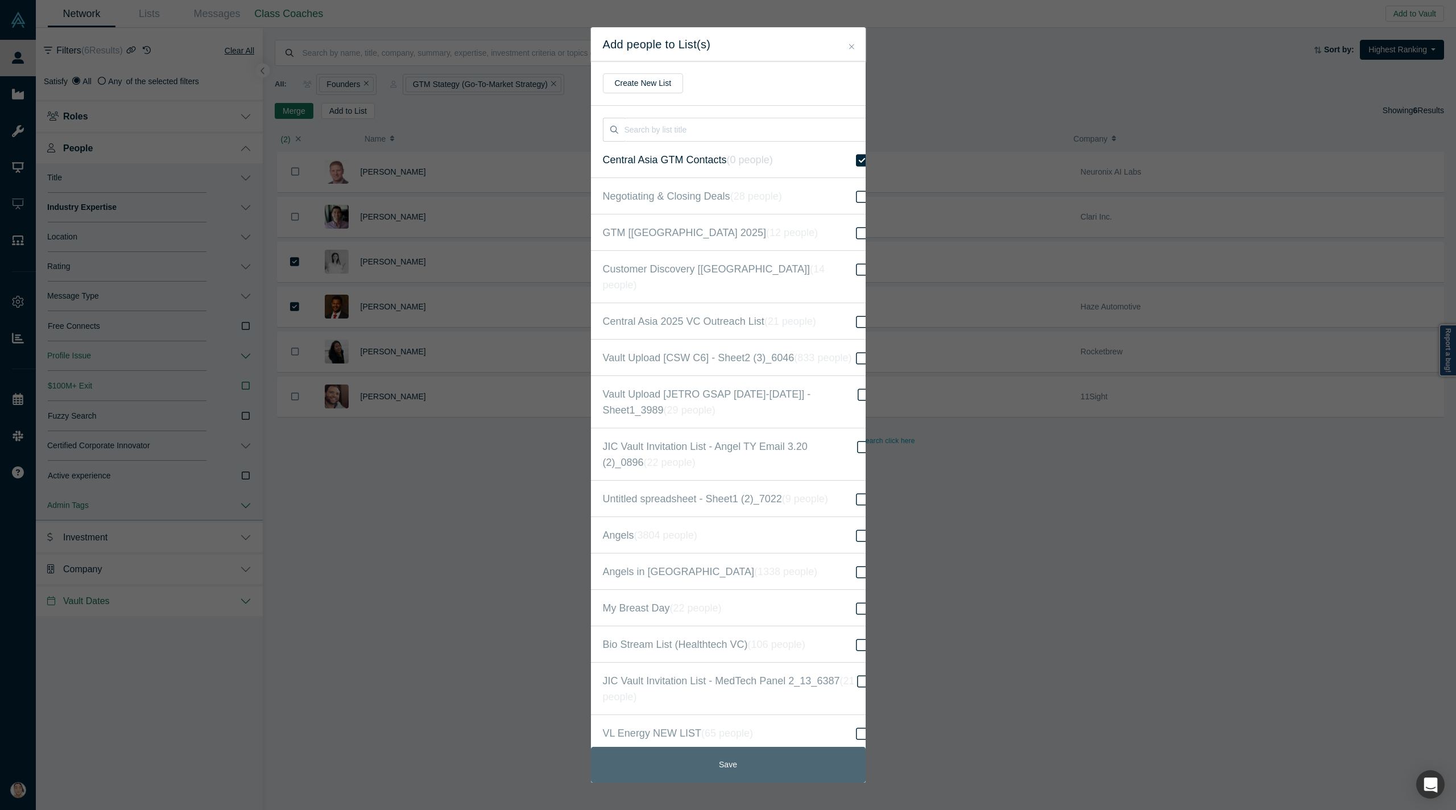
click at [770, 748] on button "Save" at bounding box center [728, 765] width 275 height 36
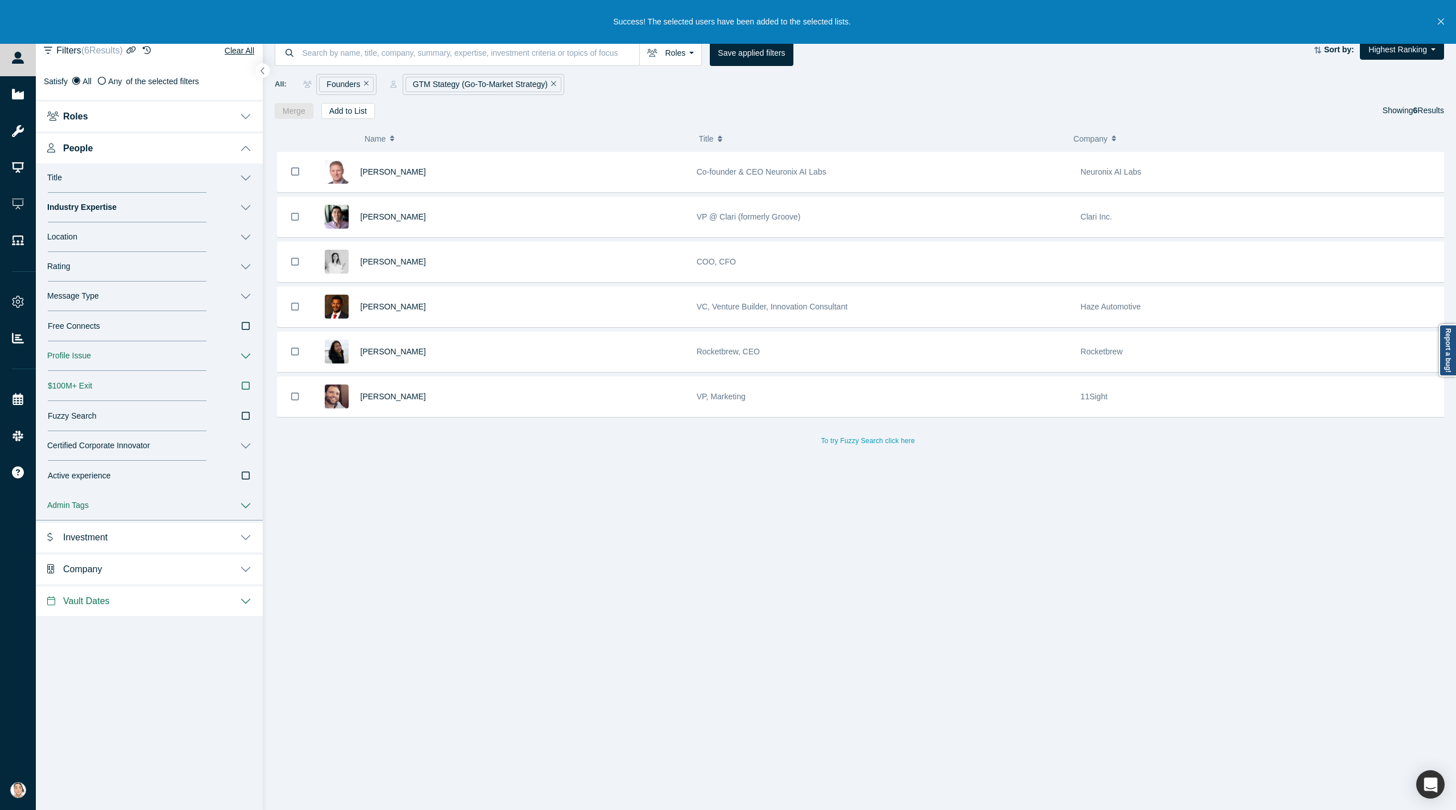
click at [880, 22] on icon "Close" at bounding box center [1441, 21] width 6 height 10
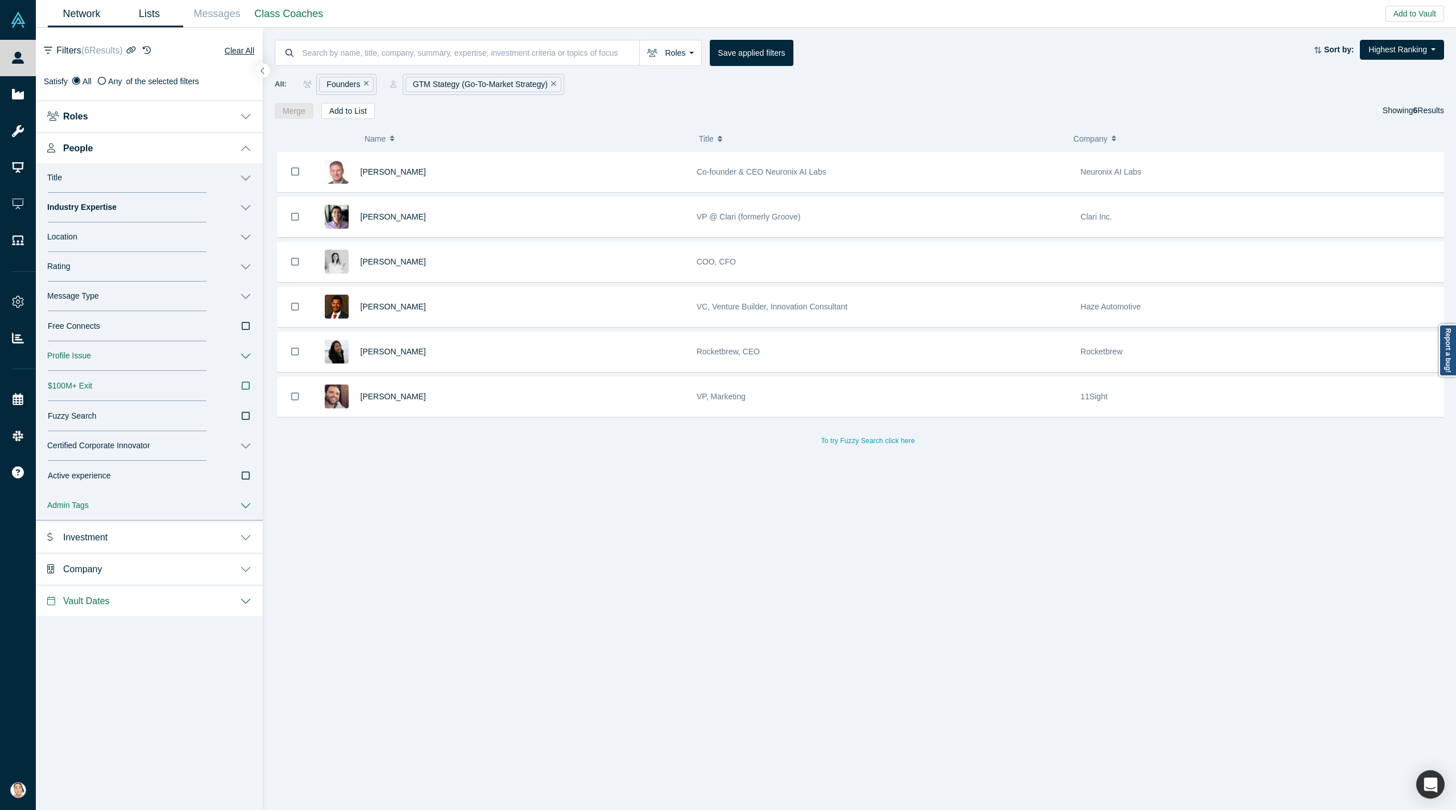
click at [150, 15] on link "Lists" at bounding box center [149, 14] width 68 height 27
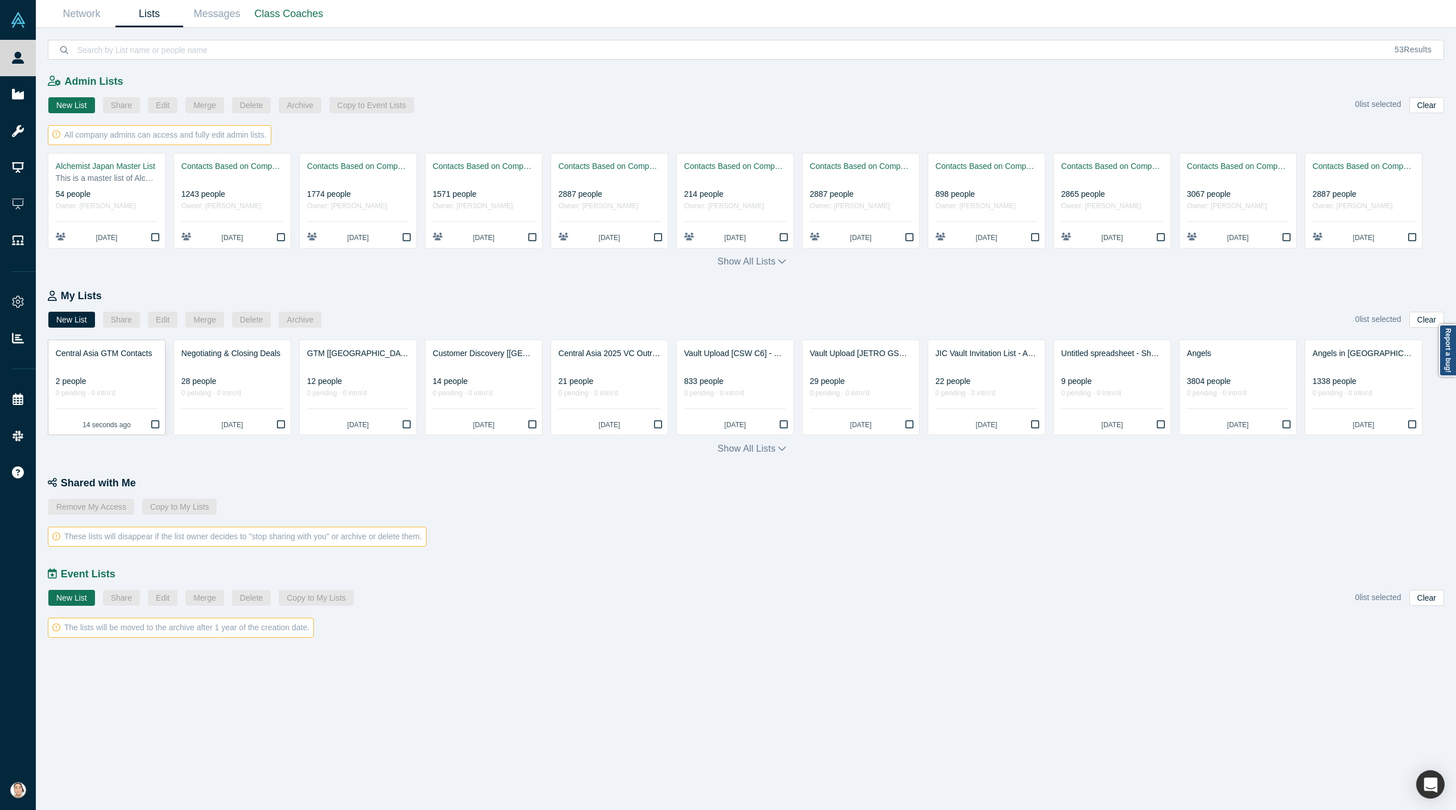
click at [125, 371] on div at bounding box center [107, 366] width 102 height 12
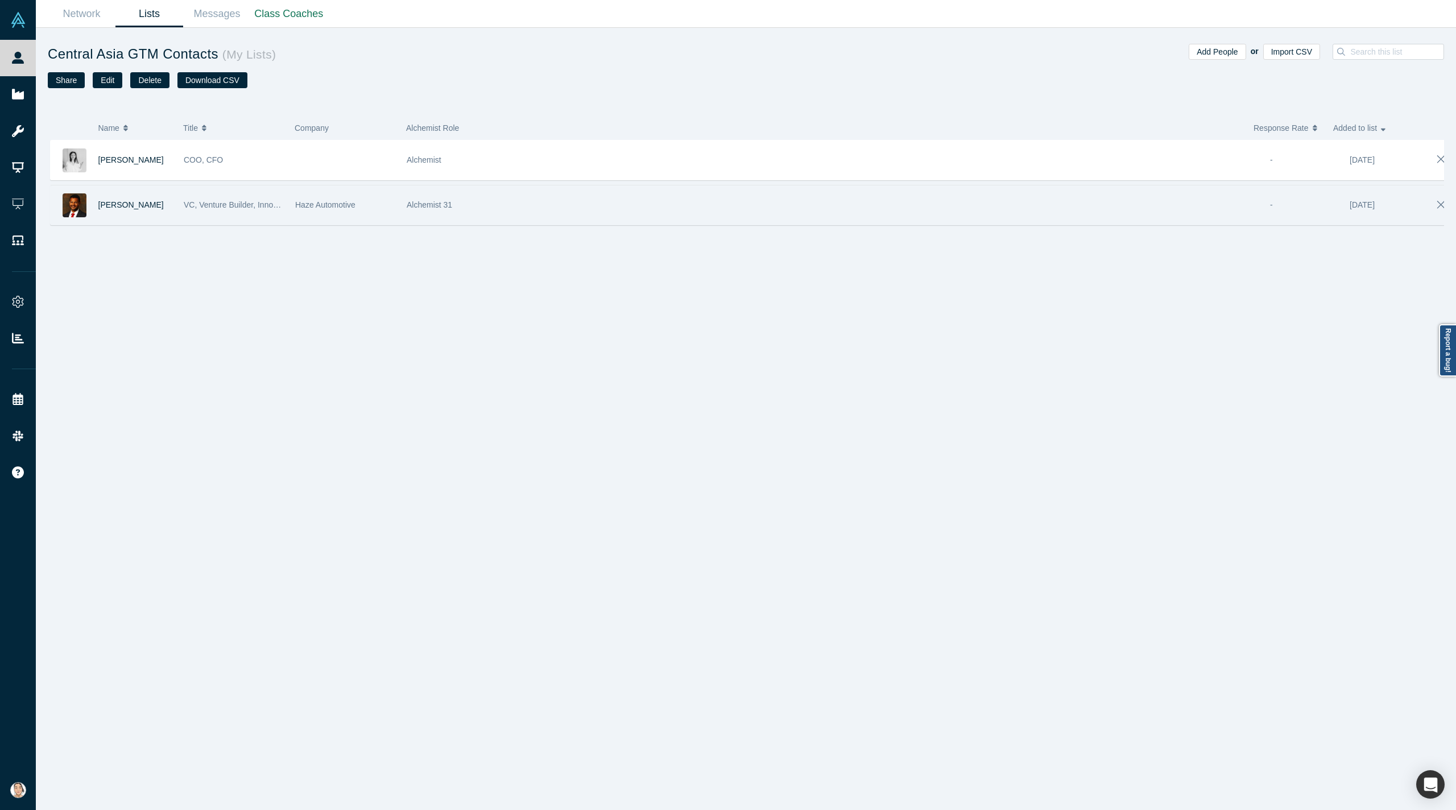
click at [131, 203] on div "[PERSON_NAME]" at bounding box center [135, 204] width 74 height 39
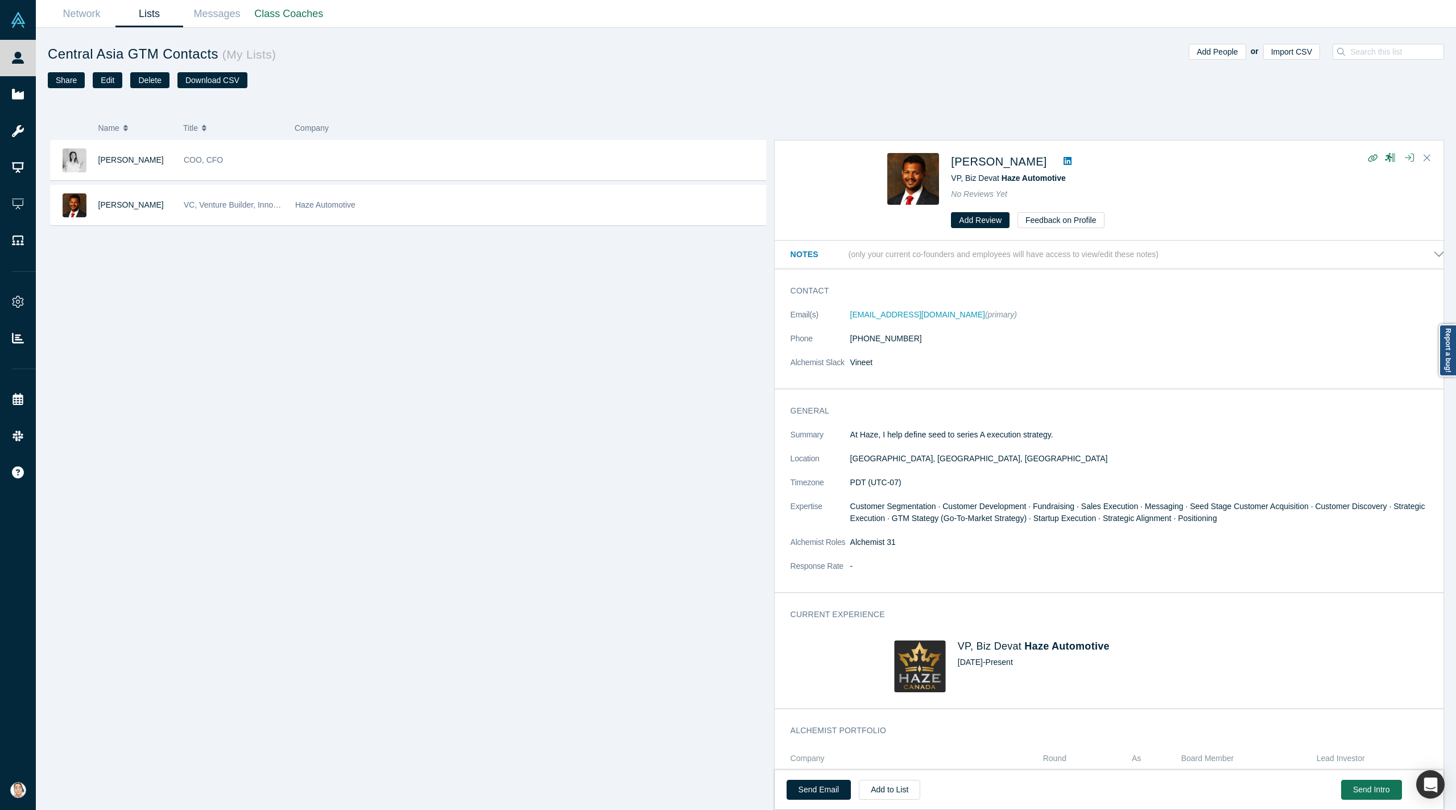
click at [880, 168] on div "[PERSON_NAME]" at bounding box center [1140, 161] width 379 height 17
click at [880, 159] on span "[PERSON_NAME]" at bounding box center [999, 161] width 96 height 13
